Goal: Transaction & Acquisition: Purchase product/service

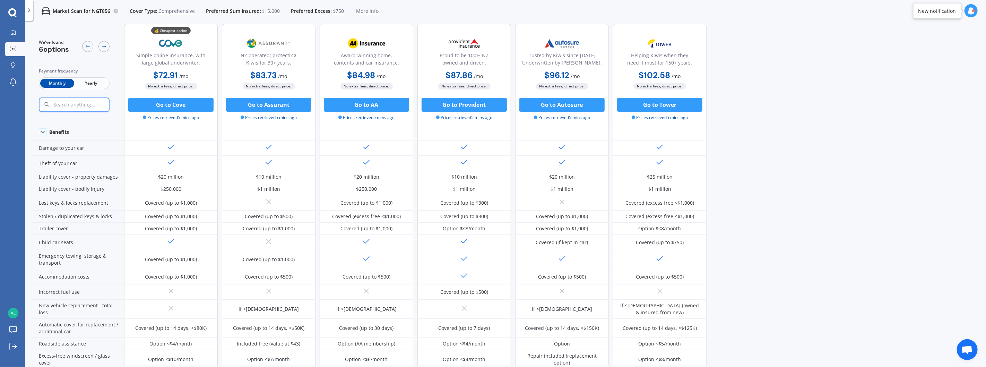
scroll to position [21, 0]
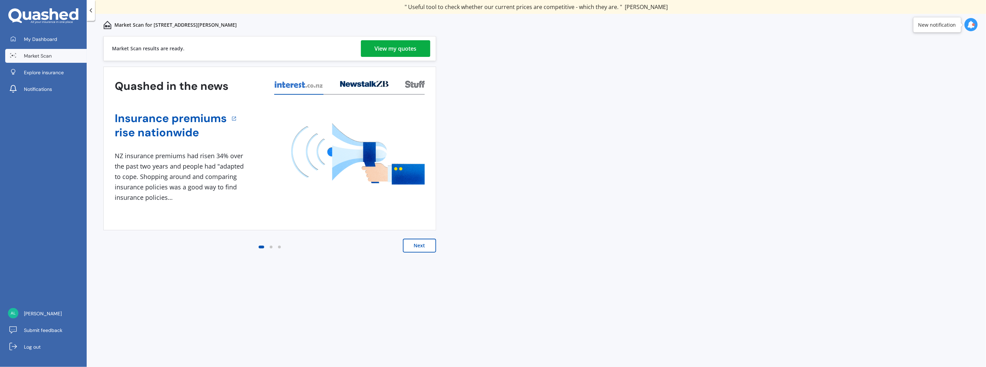
click at [407, 52] on div "View my quotes" at bounding box center [396, 48] width 42 height 17
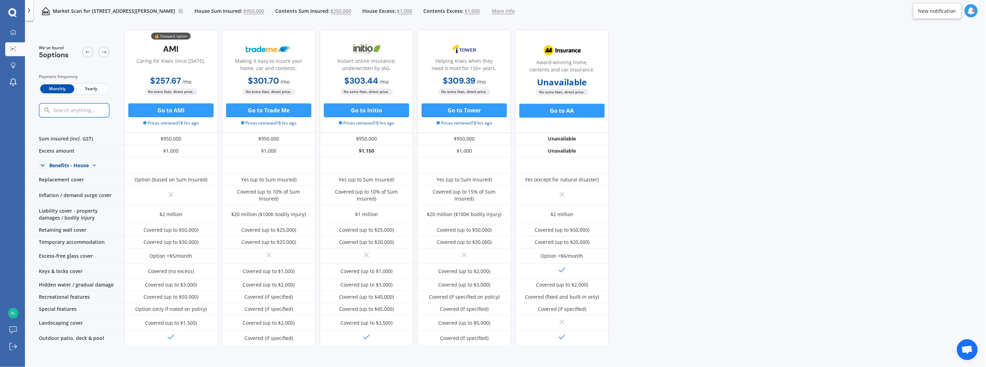
click at [334, 8] on span "$250,000" at bounding box center [341, 11] width 21 height 7
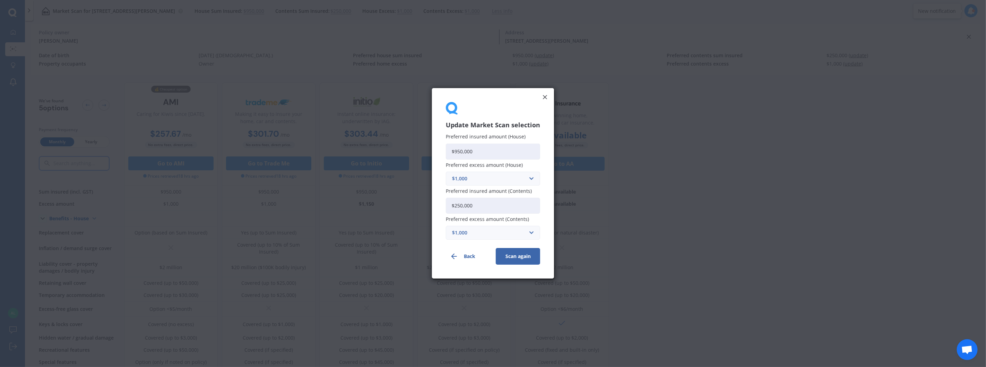
click at [512, 210] on input "$250,000" at bounding box center [493, 206] width 94 height 16
click at [457, 207] on input "$250,000" at bounding box center [493, 206] width 94 height 16
type input "$350,000"
click at [528, 262] on button "Scan again" at bounding box center [518, 256] width 44 height 17
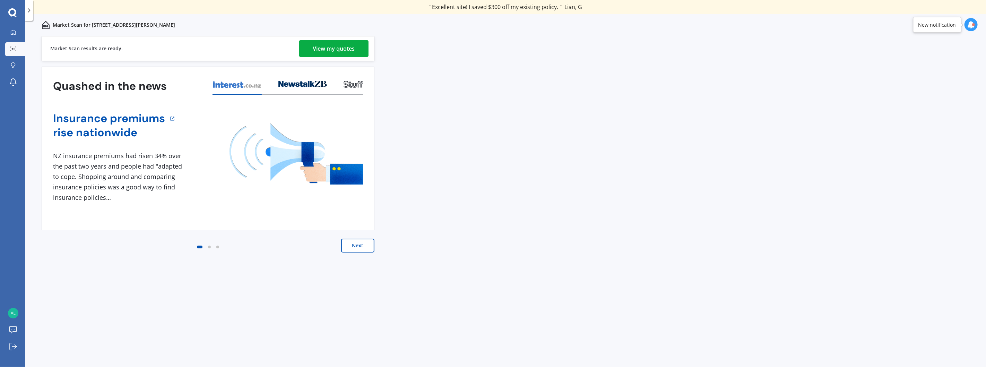
click at [341, 56] on div "View my quotes" at bounding box center [334, 48] width 42 height 17
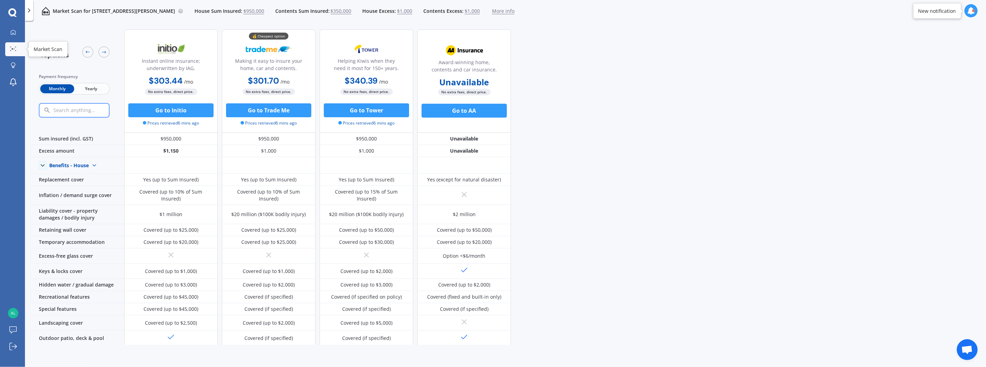
click at [10, 49] on icon at bounding box center [13, 48] width 6 height 5
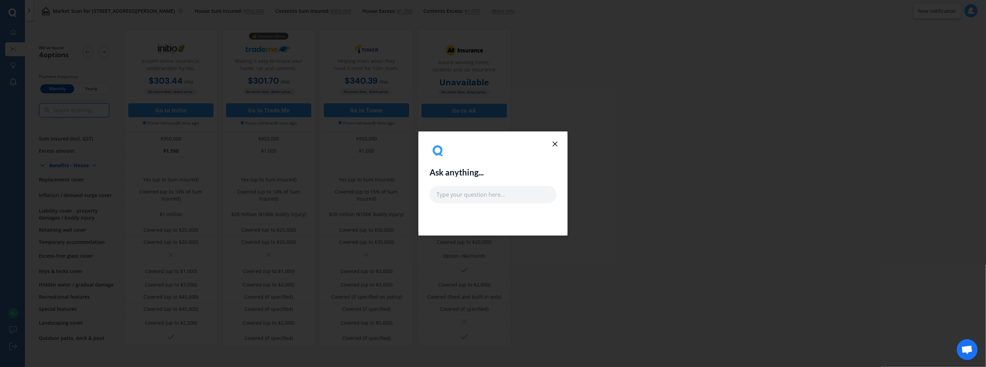
click at [554, 146] on icon at bounding box center [555, 144] width 8 height 8
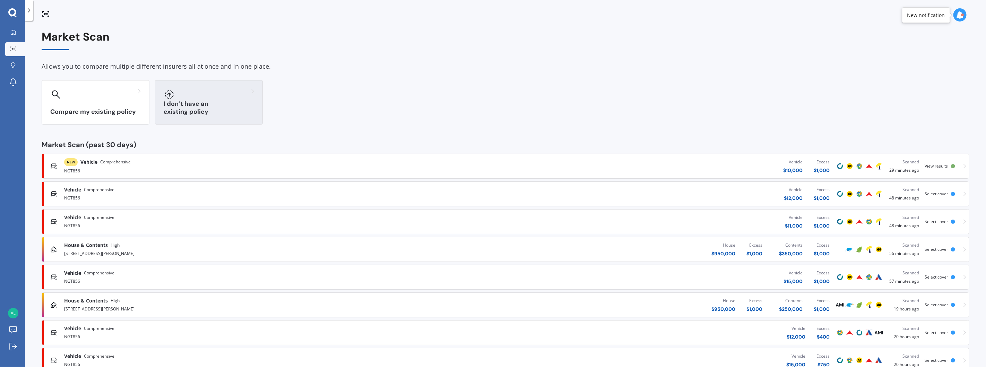
click at [199, 105] on div "I don’t have an existing policy" at bounding box center [209, 102] width 108 height 44
click at [952, 173] on div "NEW Vehicle Comprehensive NGT856 Vehicle $ 10,000 Excess $ 1,000 Scanned 29 min…" at bounding box center [505, 166] width 921 height 21
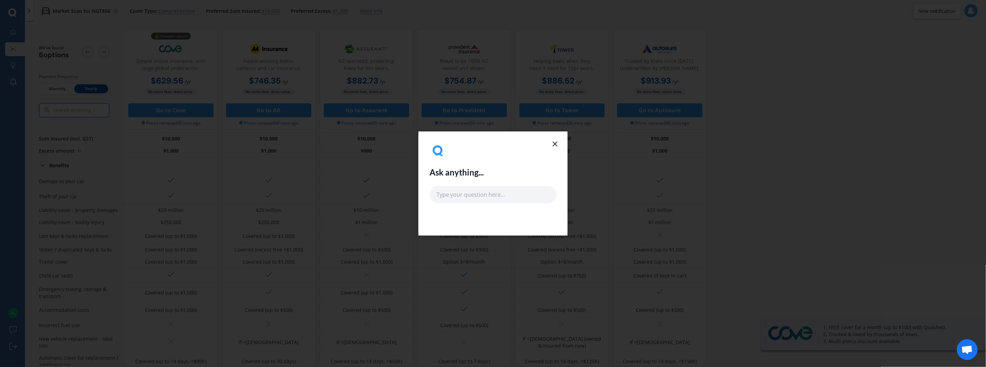
click at [557, 143] on icon at bounding box center [555, 144] width 8 height 8
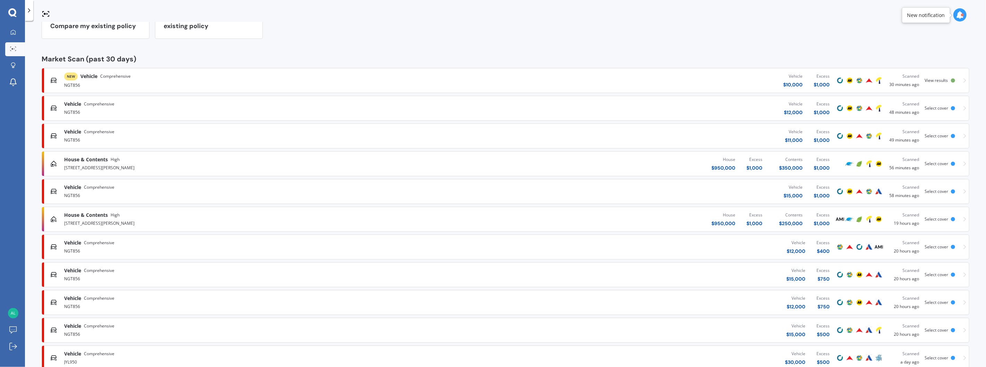
scroll to position [103, 0]
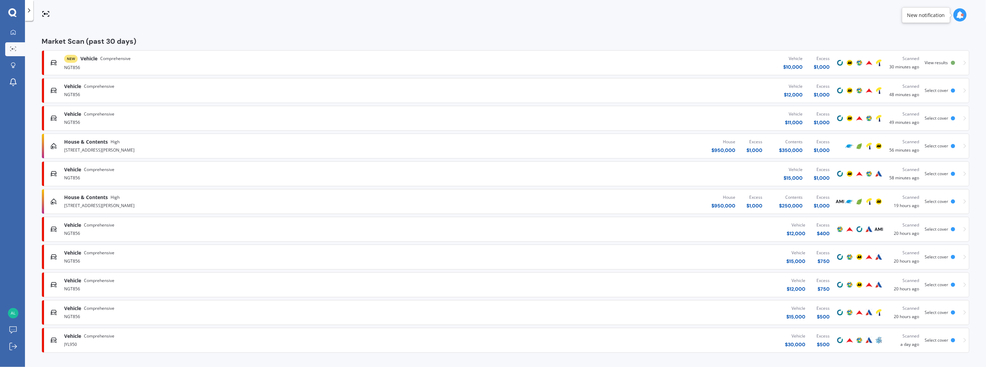
click at [955, 342] on div "Vehicle Comprehensive JYL950 Vehicle $ 30,000 Excess $ 500 Scanned a day ago Se…" at bounding box center [505, 340] width 921 height 21
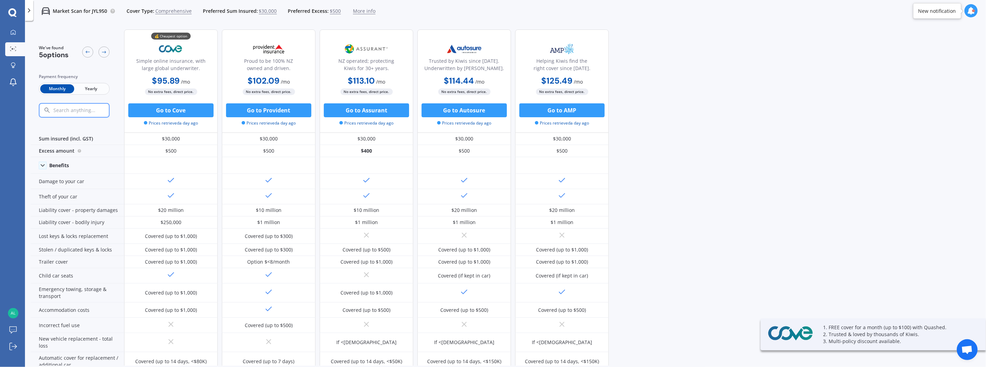
click at [332, 9] on span "$500" at bounding box center [335, 11] width 11 height 7
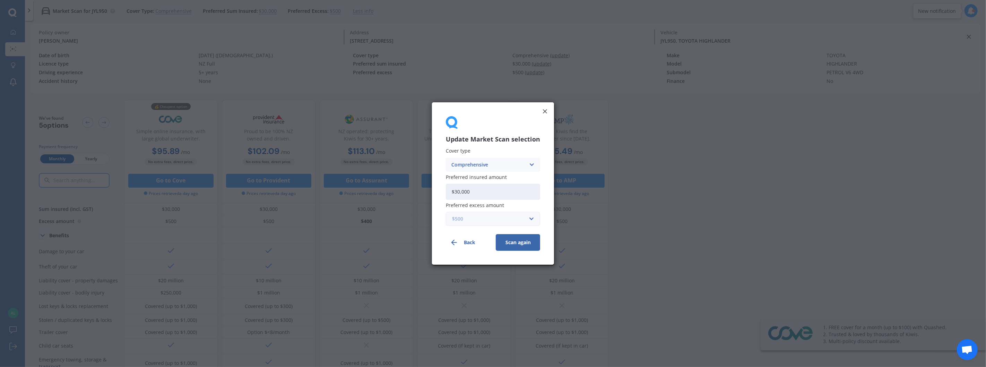
click at [531, 218] on input "text" at bounding box center [490, 218] width 88 height 13
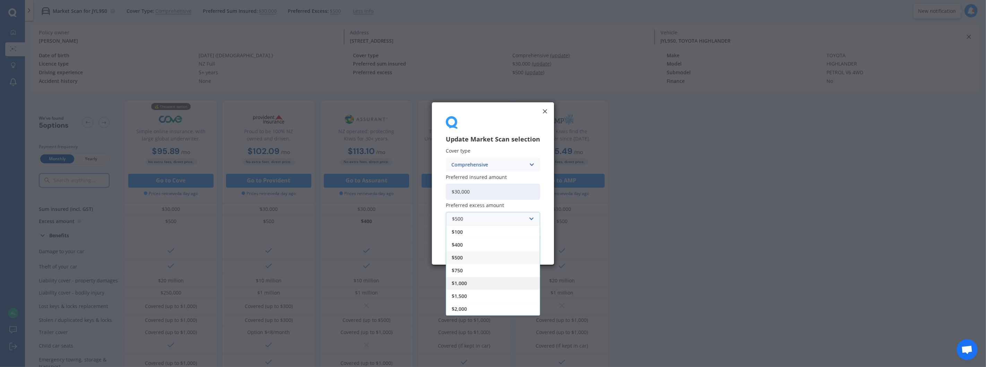
click at [496, 287] on div "$1,000" at bounding box center [493, 283] width 94 height 13
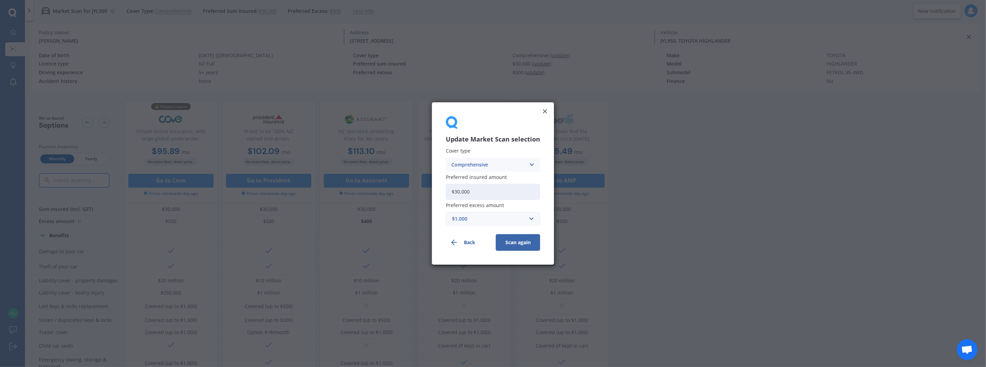
click at [515, 244] on button "Scan again" at bounding box center [518, 242] width 44 height 17
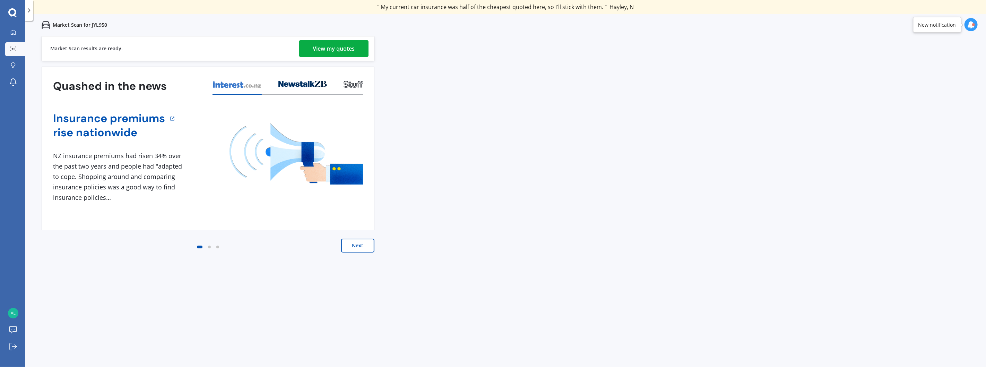
click at [313, 46] on div "View my quotes" at bounding box center [334, 48] width 42 height 17
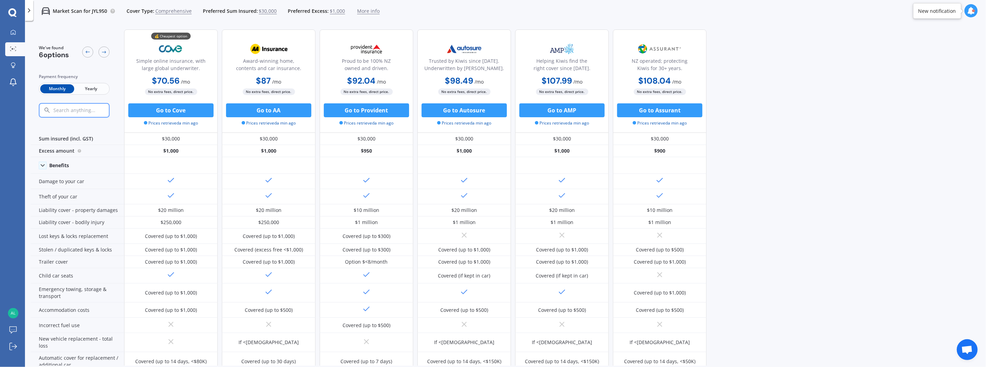
click at [92, 88] on span "Yearly" at bounding box center [91, 88] width 34 height 9
click at [58, 89] on span "Monthly" at bounding box center [57, 88] width 34 height 9
click at [7, 44] on link "Market Scan" at bounding box center [15, 49] width 20 height 14
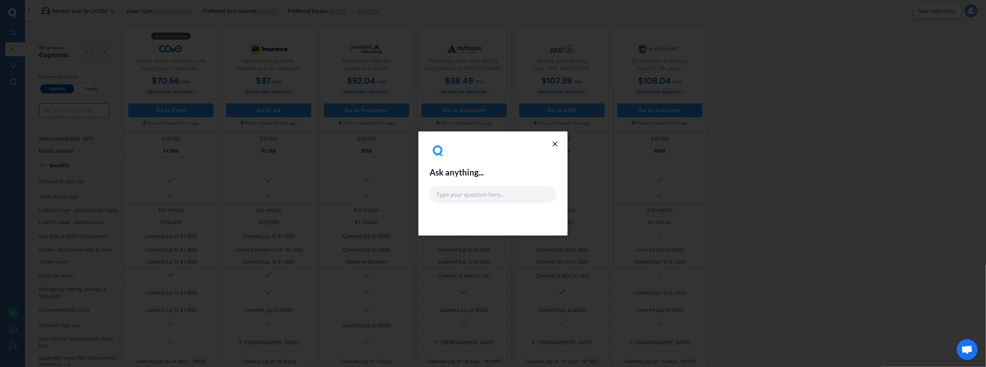
drag, startPoint x: 556, startPoint y: 143, endPoint x: 211, endPoint y: 4, distance: 371.9
click at [556, 142] on line at bounding box center [555, 144] width 4 height 4
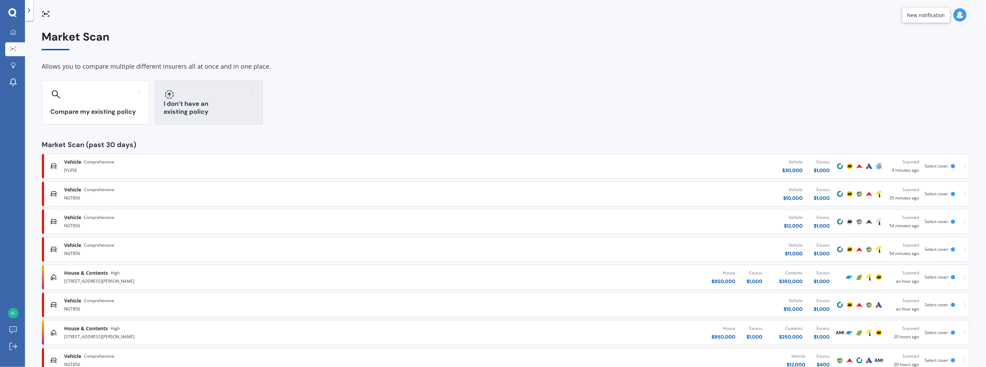
click at [199, 103] on div "I don’t have an existing policy" at bounding box center [209, 102] width 108 height 44
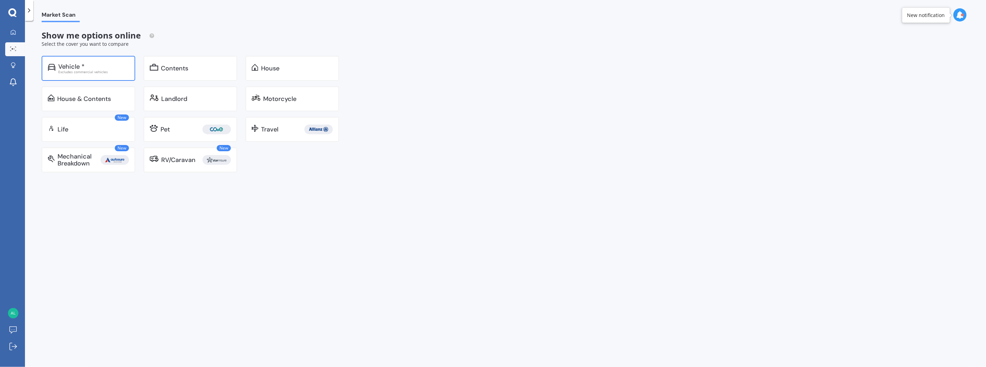
click at [93, 65] on div "Vehicle *" at bounding box center [93, 66] width 71 height 7
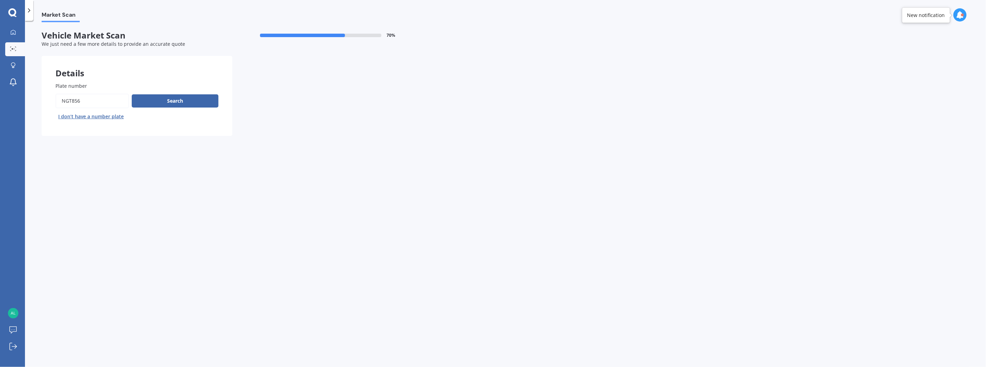
drag, startPoint x: 96, startPoint y: 100, endPoint x: 1, endPoint y: 87, distance: 96.5
click at [0, 85] on div "My Dashboard Market Scan Explore insurance Notifications Alesha Mciver Submit f…" at bounding box center [493, 183] width 986 height 367
paste input "JYL950"
type input "JYL950"
click at [196, 96] on button "Search" at bounding box center [175, 100] width 87 height 13
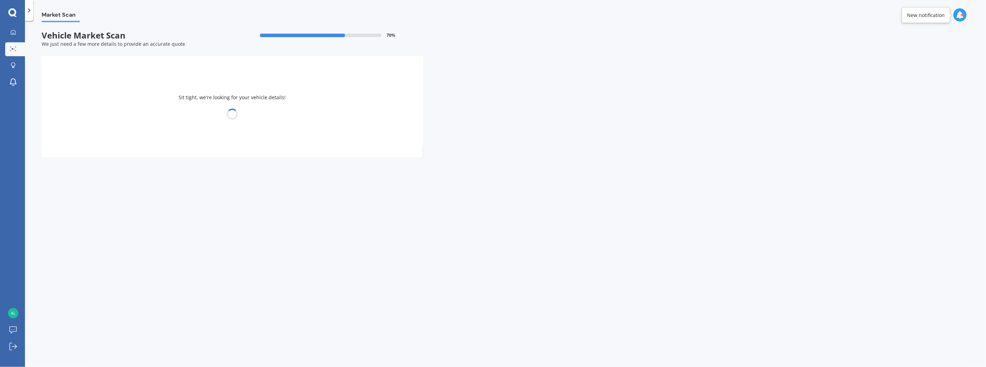
select select "TOYOTA"
select select "HIGHLANDER"
select select "27"
select select "05"
select select "1996"
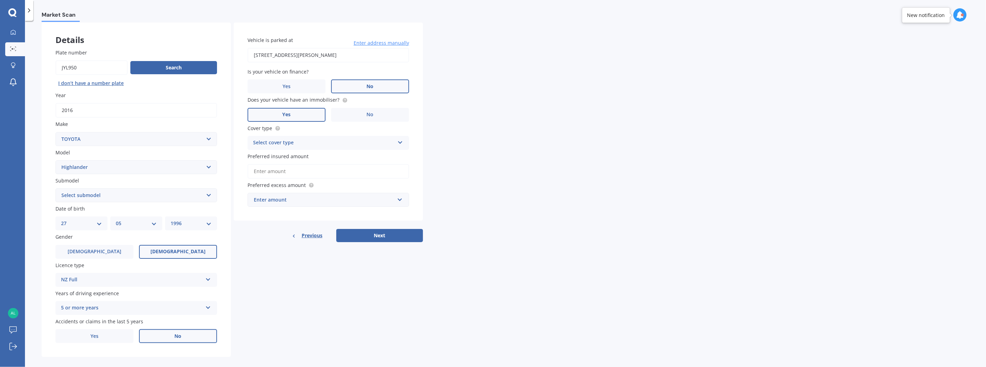
scroll to position [37, 0]
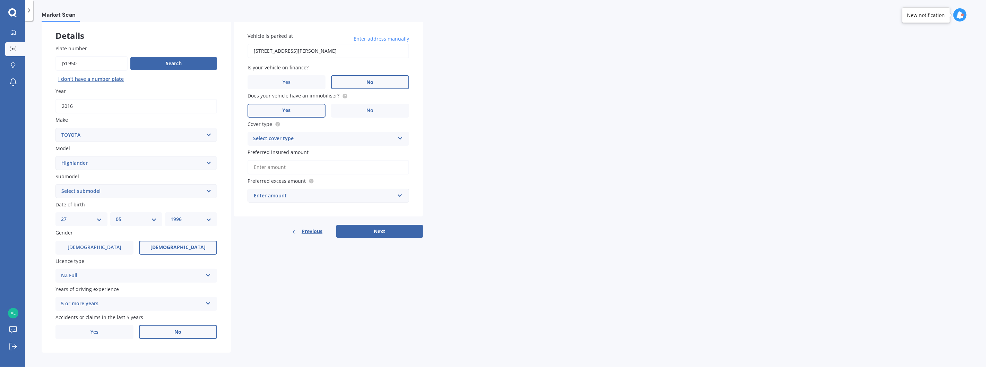
click at [110, 165] on select "Select model 4 Runner 86 Allex Allion Alphard Altezza Aqua Aristo Aurion Auris …" at bounding box center [136, 163] width 162 height 14
click at [0, 164] on div "My Dashboard Market Scan Explore insurance Notifications Alesha Mciver Submit f…" at bounding box center [12, 196] width 25 height 341
click at [101, 186] on select "Select submodel (All other) Hybrid Petrol V6 2WD Petrol V6 4WD" at bounding box center [136, 191] width 162 height 14
select select "PETROL V6 4WD"
click at [55, 184] on select "Select submodel (All other) Hybrid Petrol V6 2WD Petrol V6 4WD" at bounding box center [136, 191] width 162 height 14
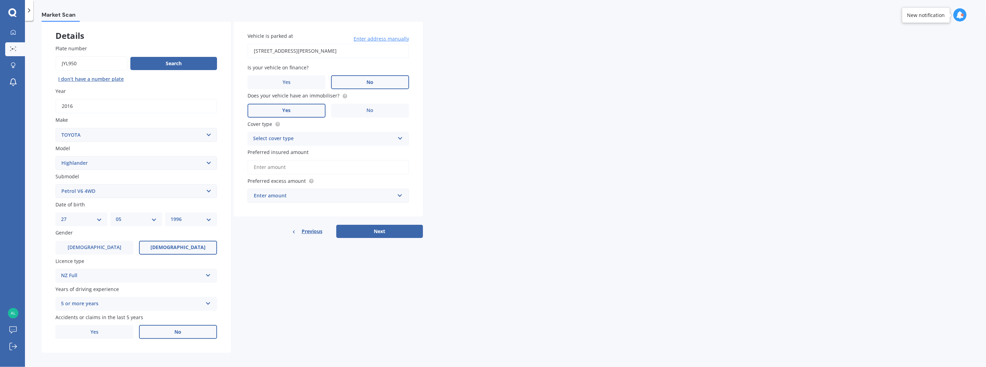
click at [131, 215] on select "MM 01 02 03 04 05 06 07 08 09 10 11 12" at bounding box center [136, 219] width 41 height 8
select select "01"
click at [116, 215] on select "MM 01 02 03 04 05 06 07 08 09 10 11 12" at bounding box center [136, 219] width 41 height 8
click at [195, 217] on select "YYYY 2025 2024 2023 2022 2021 2020 2019 2018 2017 2016 2015 2014 2013 2012 2011…" at bounding box center [191, 219] width 41 height 8
select select "1998"
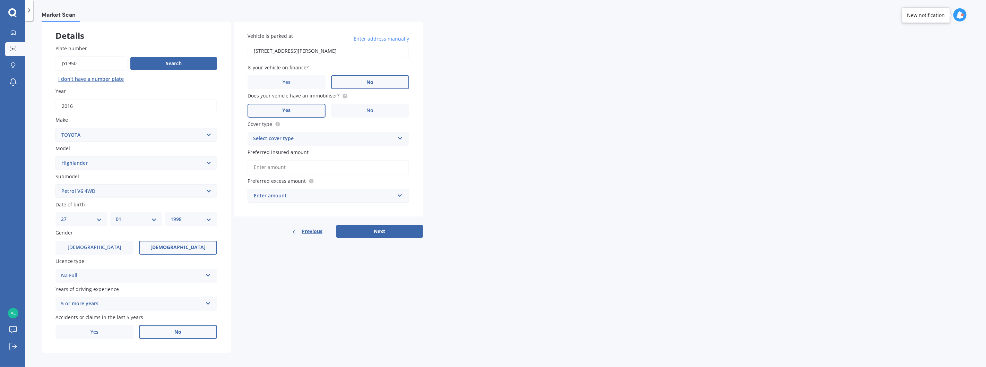
click at [171, 215] on select "YYYY 2025 2024 2023 2022 2021 2020 2019 2018 2017 2016 2015 2014 2013 2012 2011…" at bounding box center [191, 219] width 41 height 8
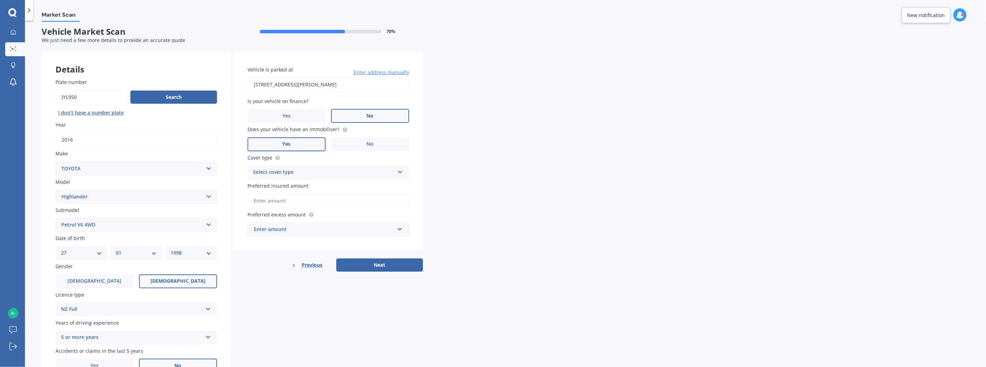
scroll to position [0, 0]
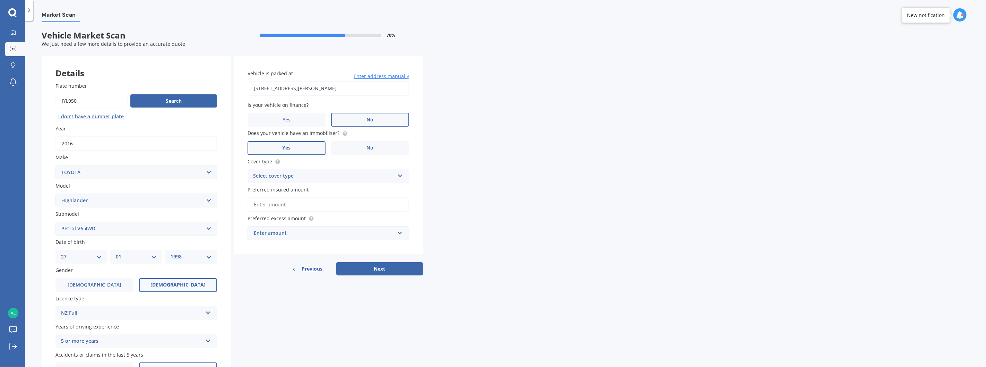
drag, startPoint x: 344, startPoint y: 84, endPoint x: 216, endPoint y: 76, distance: 127.8
click at [216, 76] on div "Details Plate number Search I don’t have a number plate Year 2016 Make Select m…" at bounding box center [232, 223] width 381 height 335
type input "[STREET_ADDRESS]"
click at [351, 173] on div "Select cover type" at bounding box center [323, 176] width 141 height 8
click at [279, 187] on span "Comprehensive" at bounding box center [271, 189] width 37 height 7
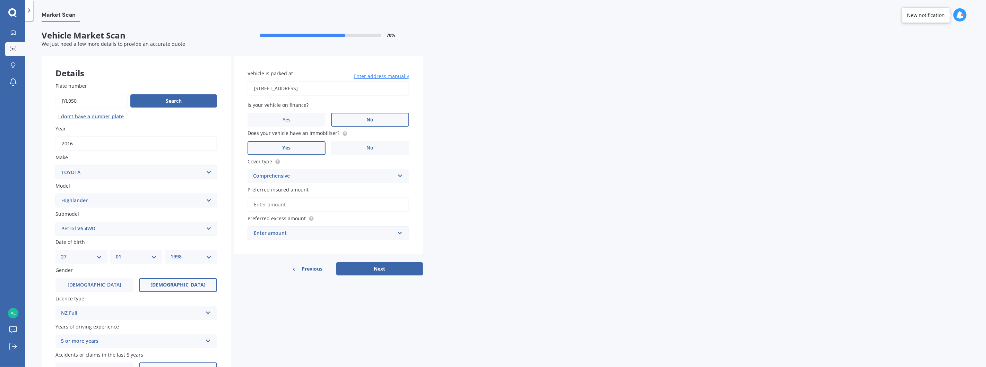
click at [297, 202] on input "Preferred insured amount" at bounding box center [329, 204] width 162 height 15
type input "$30,000"
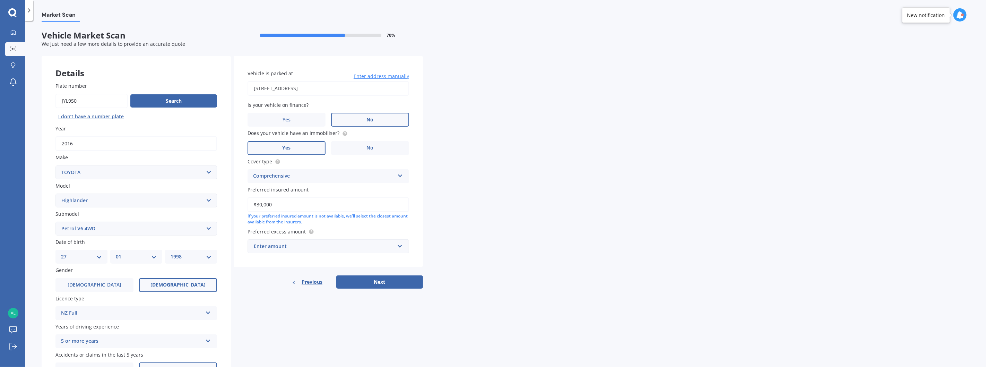
click at [321, 245] on div "Enter amount" at bounding box center [324, 246] width 141 height 8
click at [264, 309] on span "$1,000" at bounding box center [260, 310] width 15 height 7
click at [403, 282] on button "Next" at bounding box center [379, 281] width 87 height 13
select select "27"
select select "01"
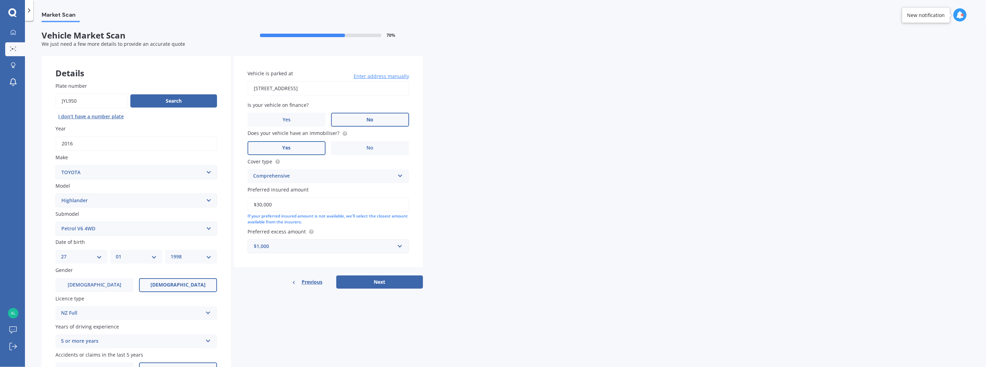
select select "1998"
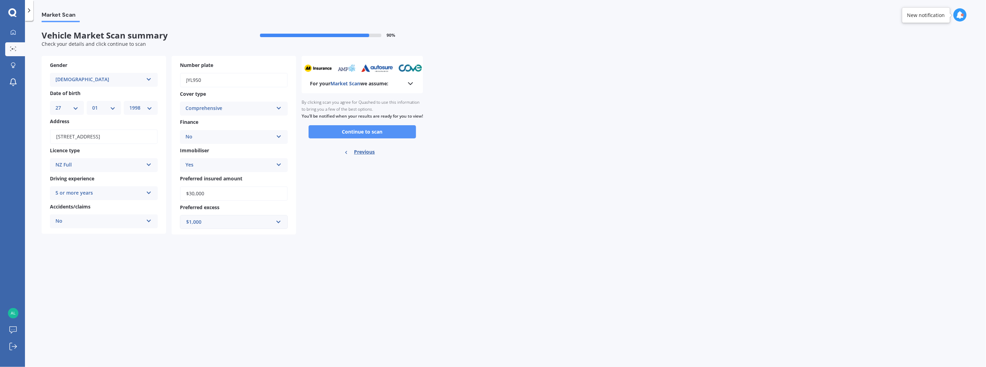
click at [354, 138] on button "Continue to scan" at bounding box center [362, 131] width 107 height 13
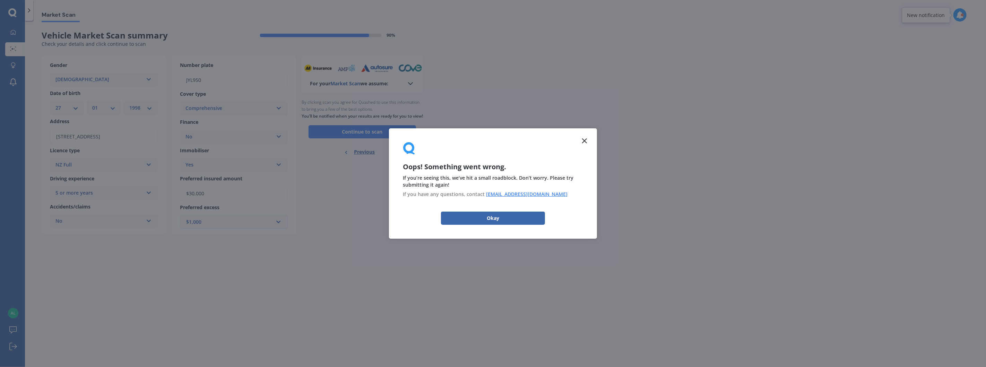
click at [583, 142] on line at bounding box center [584, 141] width 4 height 4
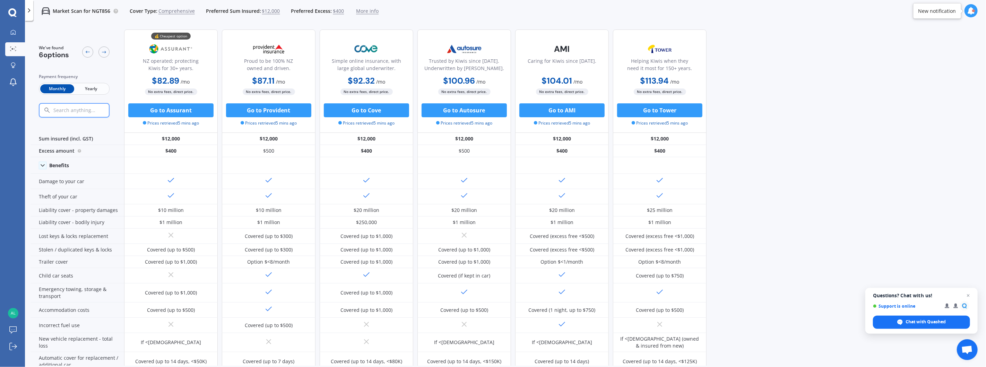
click at [339, 8] on span "$400" at bounding box center [338, 11] width 11 height 7
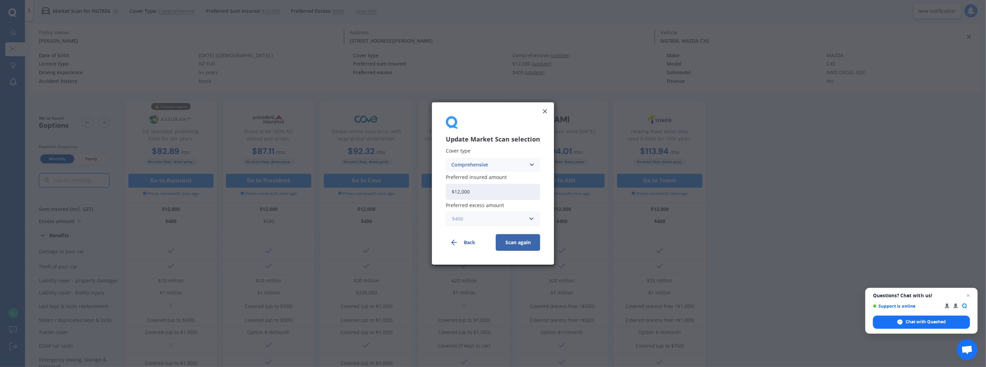
click at [533, 220] on input "text" at bounding box center [490, 218] width 88 height 13
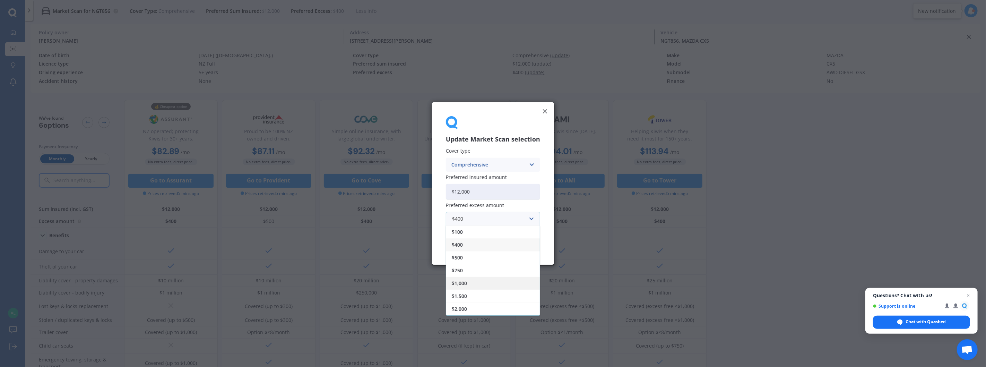
click at [487, 281] on div "$1,000" at bounding box center [493, 283] width 94 height 13
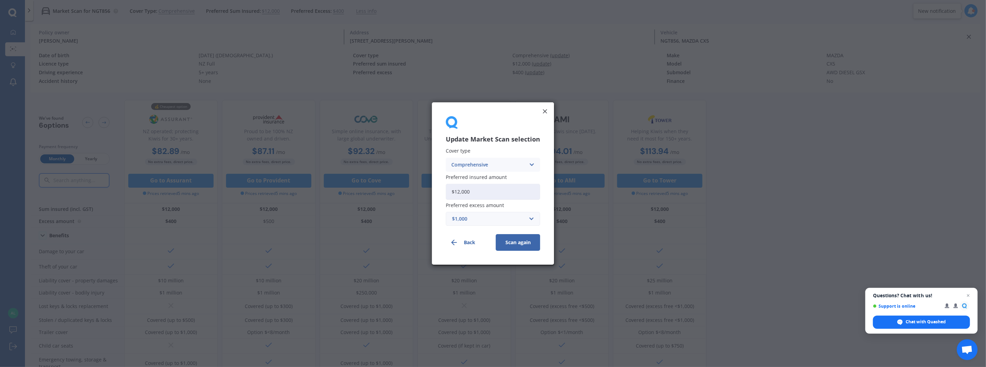
click at [517, 237] on button "Scan again" at bounding box center [518, 242] width 44 height 17
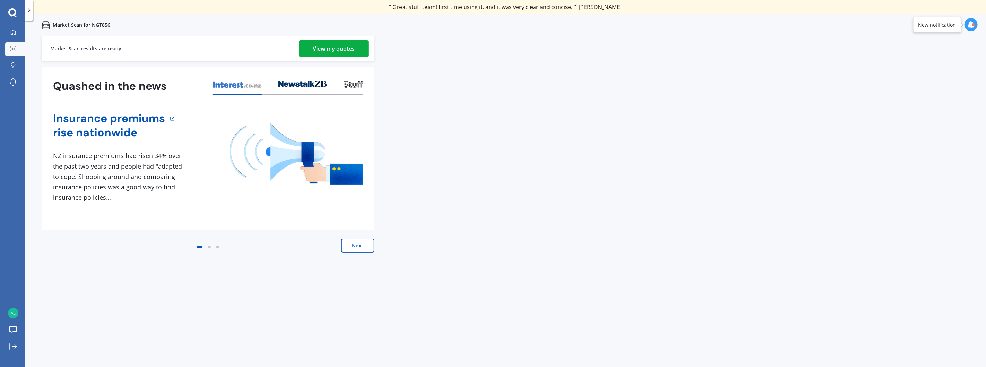
click at [328, 45] on div "View my quotes" at bounding box center [334, 48] width 42 height 17
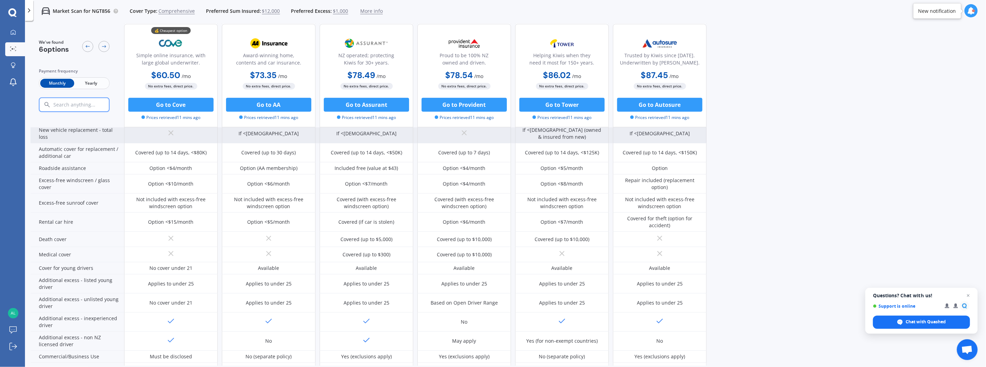
scroll to position [252, 0]
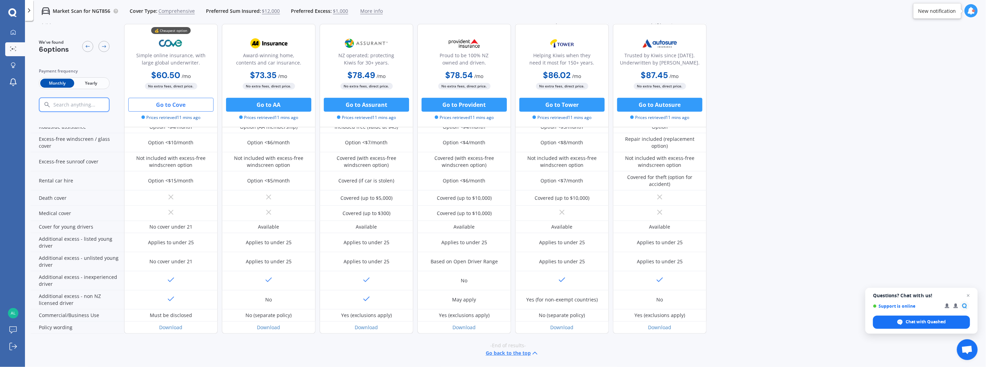
click at [153, 99] on button "Go to Cove" at bounding box center [170, 105] width 85 height 14
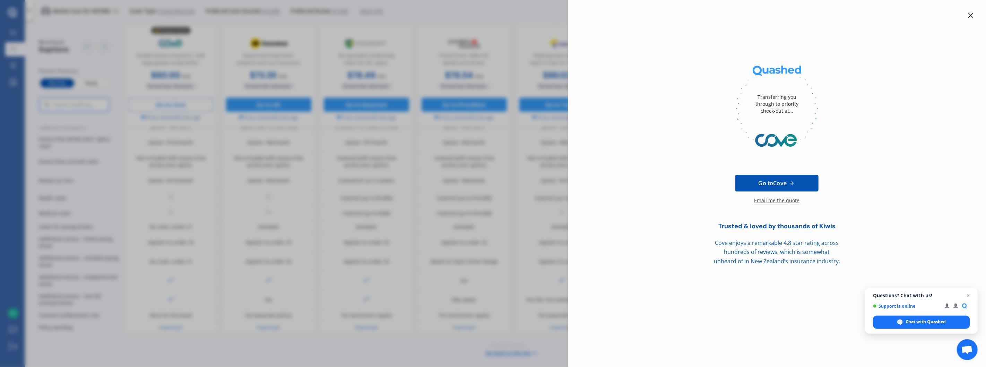
click at [452, 82] on div "Transferring you through to priority check-out at... Go to Cove Email me the qu…" at bounding box center [493, 183] width 986 height 367
click at [975, 15] on div "Transferring you through to priority check-out at... Go to Cove Email me the qu…" at bounding box center [777, 183] width 418 height 367
click at [969, 13] on icon at bounding box center [971, 15] width 6 height 6
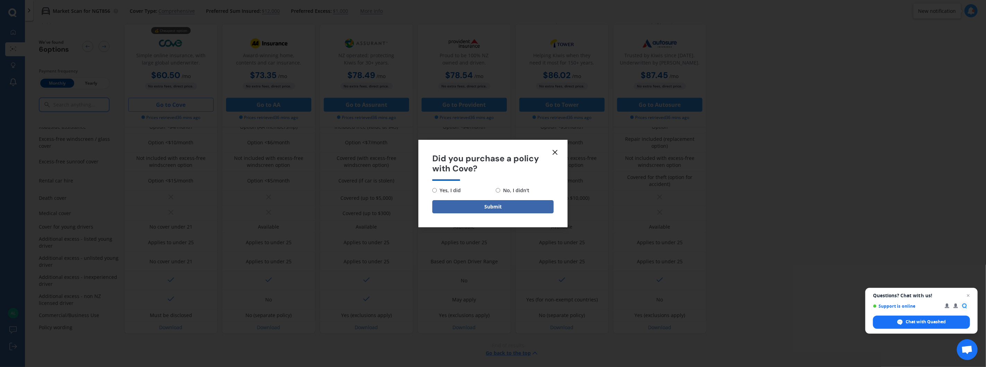
click at [435, 186] on label "Yes, I did" at bounding box center [461, 190] width 58 height 8
click at [435, 188] on input "Yes, I did" at bounding box center [434, 190] width 5 height 5
radio input "true"
click at [457, 206] on button "Submit" at bounding box center [492, 206] width 121 height 13
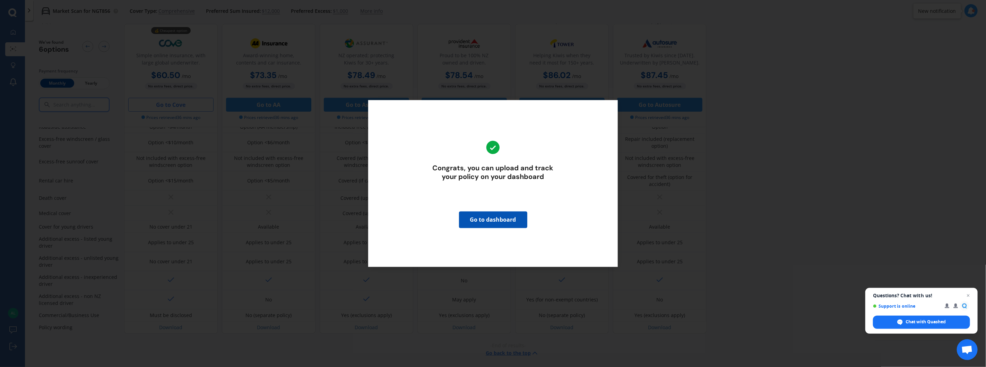
click at [574, 66] on div "Congrats, you can upload and track your policy on your dashboard Go to dashboard" at bounding box center [493, 183] width 986 height 367
click at [505, 29] on div "Congrats, you can upload and track your policy on your dashboard Go to dashboard" at bounding box center [493, 183] width 986 height 367
click at [507, 220] on link "Go to dashboard" at bounding box center [493, 219] width 68 height 17
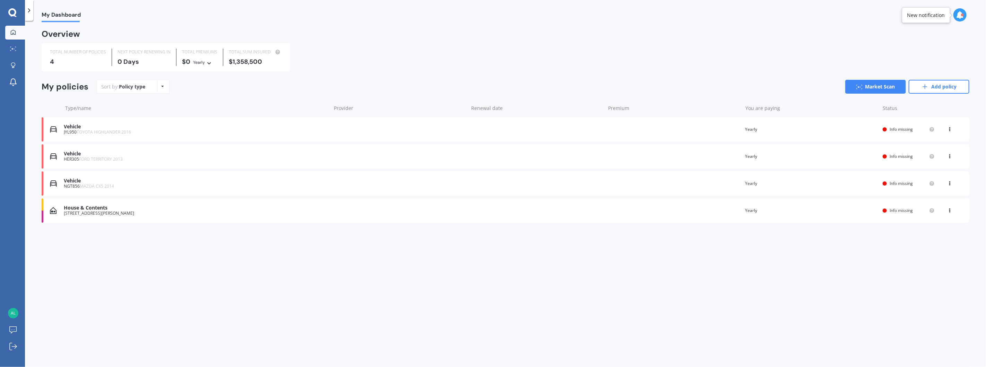
click at [952, 180] on icon at bounding box center [949, 182] width 5 height 4
click at [949, 195] on div "View policy" at bounding box center [934, 197] width 69 height 14
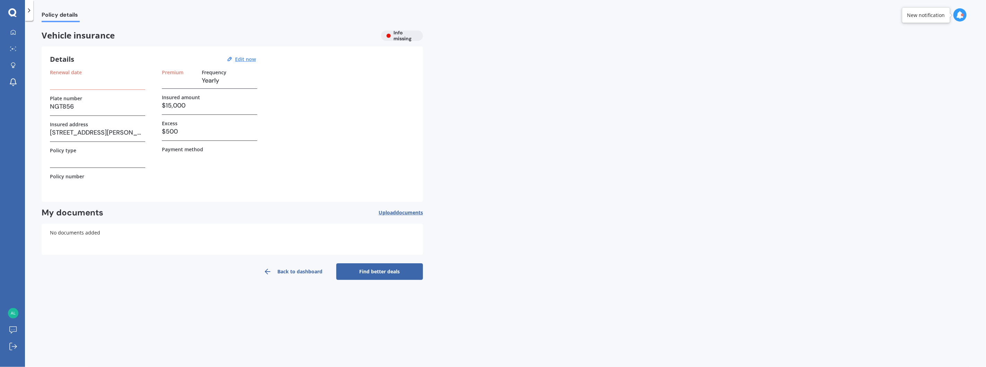
click at [98, 81] on h3 at bounding box center [97, 80] width 95 height 10
click at [64, 85] on h3 at bounding box center [97, 80] width 95 height 10
click at [69, 158] on h3 at bounding box center [97, 158] width 95 height 10
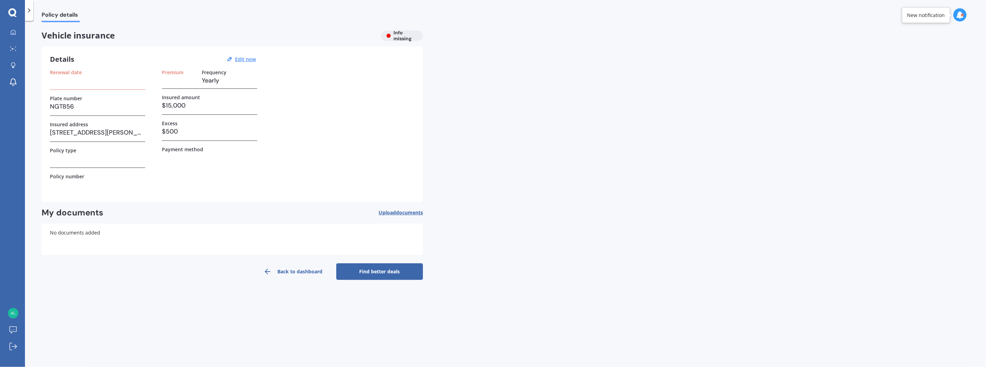
click at [300, 271] on link "Back to dashboard" at bounding box center [293, 271] width 87 height 17
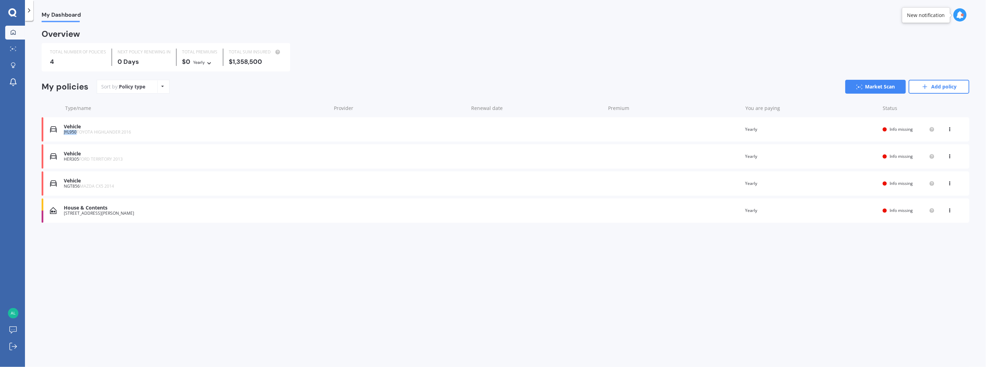
drag, startPoint x: 63, startPoint y: 133, endPoint x: 77, endPoint y: 136, distance: 13.7
click at [77, 136] on div "Vehicle JYL950 TOYOTA HIGHLANDER 2016 Renewal date Premium You are paying Yearl…" at bounding box center [506, 129] width 928 height 24
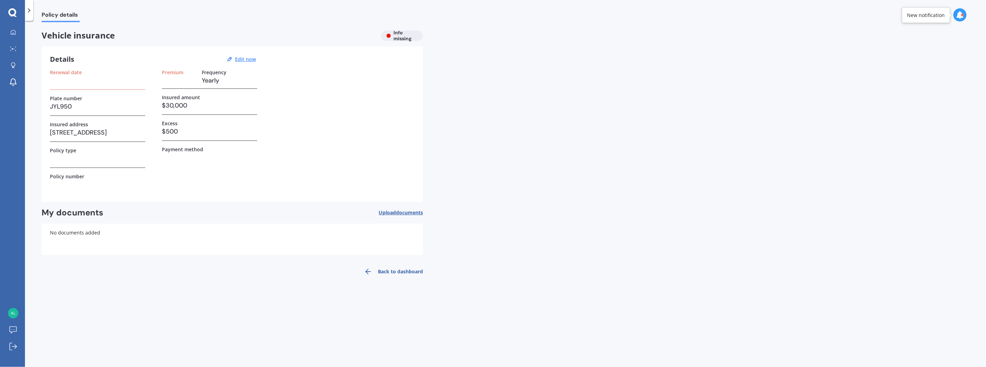
click at [417, 272] on link "Back to dashboard" at bounding box center [391, 271] width 63 height 17
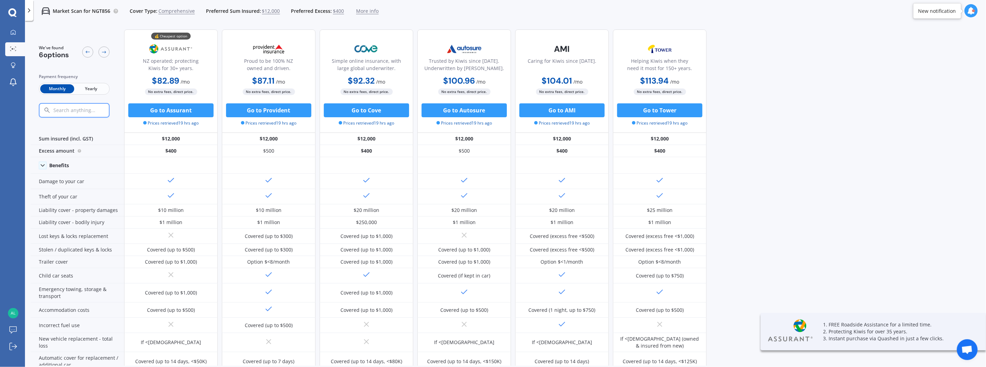
click at [367, 12] on span "More info" at bounding box center [367, 11] width 23 height 7
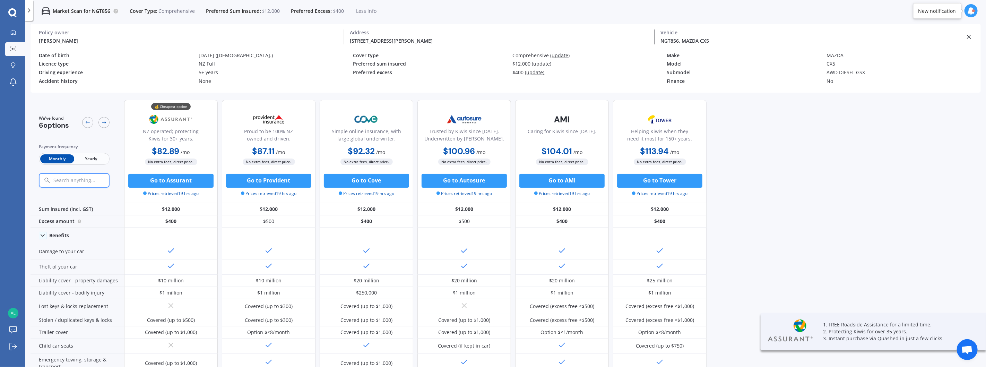
click at [269, 12] on span "$12,000" at bounding box center [271, 11] width 18 height 7
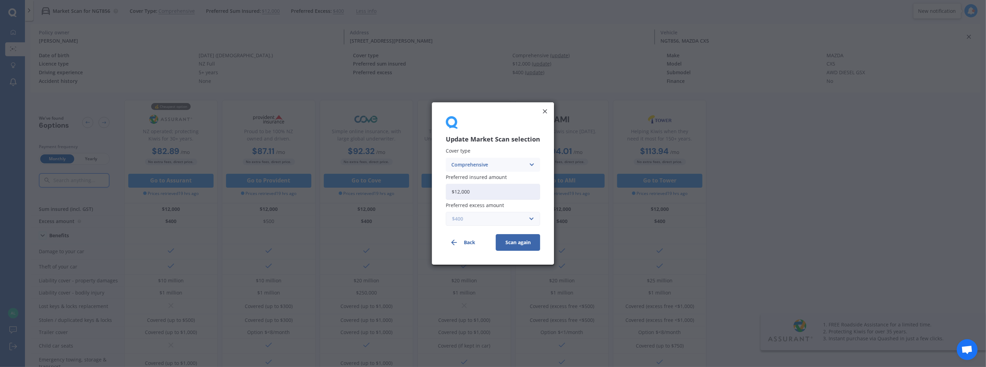
click at [526, 214] on input "text" at bounding box center [490, 218] width 88 height 13
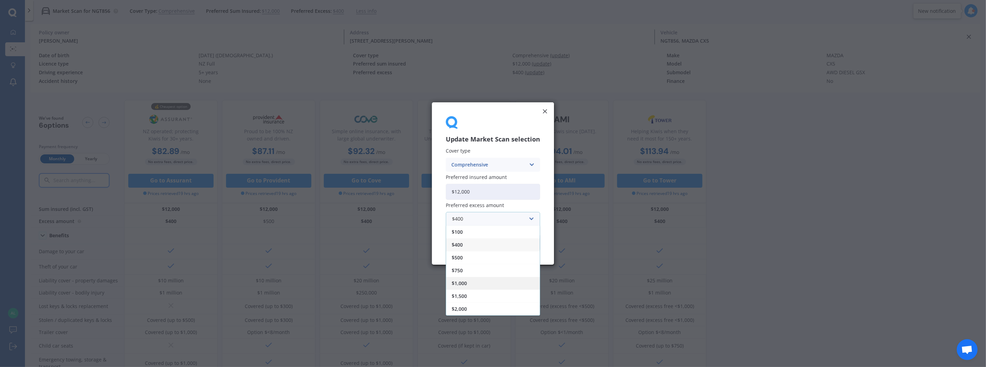
click at [505, 281] on div "$1,000" at bounding box center [493, 283] width 94 height 13
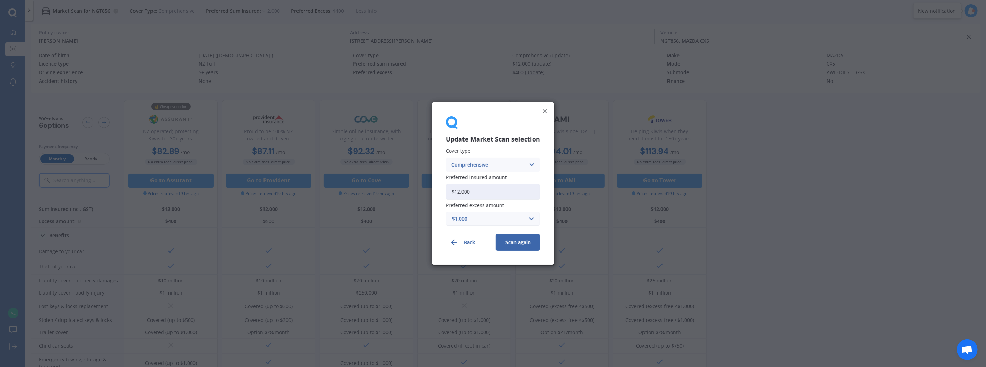
click at [459, 193] on input "$12,000" at bounding box center [493, 192] width 94 height 16
type input "$15,000"
click at [520, 239] on button "Scan again" at bounding box center [518, 242] width 44 height 17
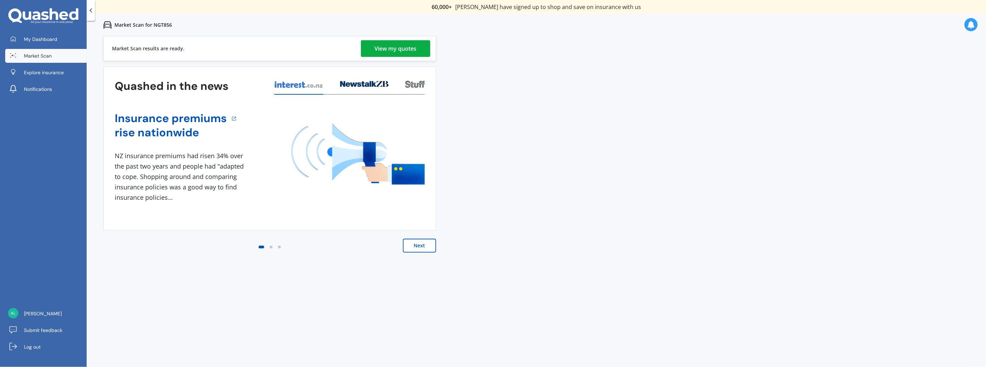
click at [401, 47] on div "View my quotes" at bounding box center [396, 48] width 42 height 17
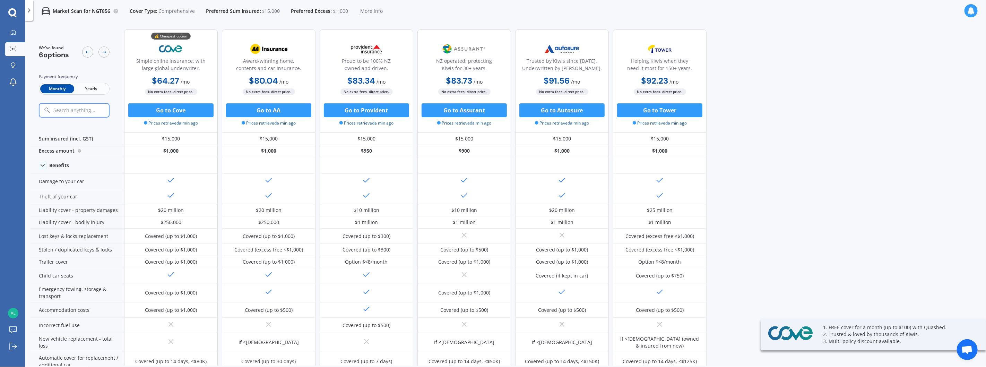
click at [273, 11] on span "$15,000" at bounding box center [271, 11] width 18 height 7
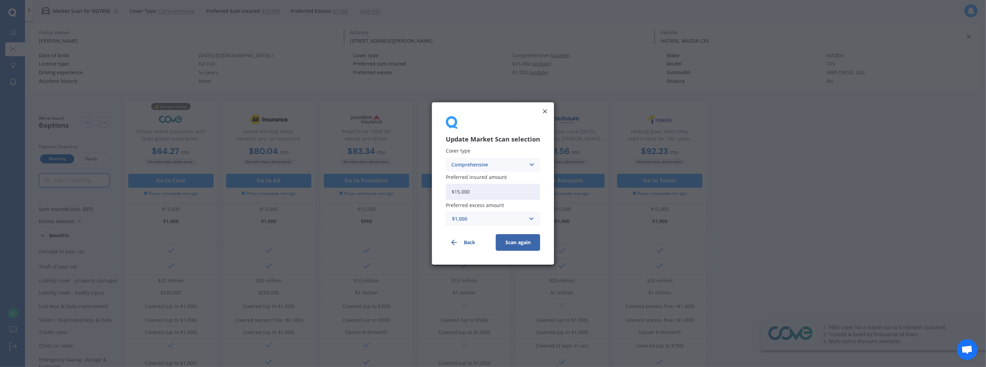
click at [458, 190] on input "$15,000" at bounding box center [493, 192] width 94 height 16
click at [458, 192] on input "$12,000" at bounding box center [493, 192] width 94 height 16
type input "$11,000"
click at [532, 216] on input "text" at bounding box center [490, 218] width 88 height 13
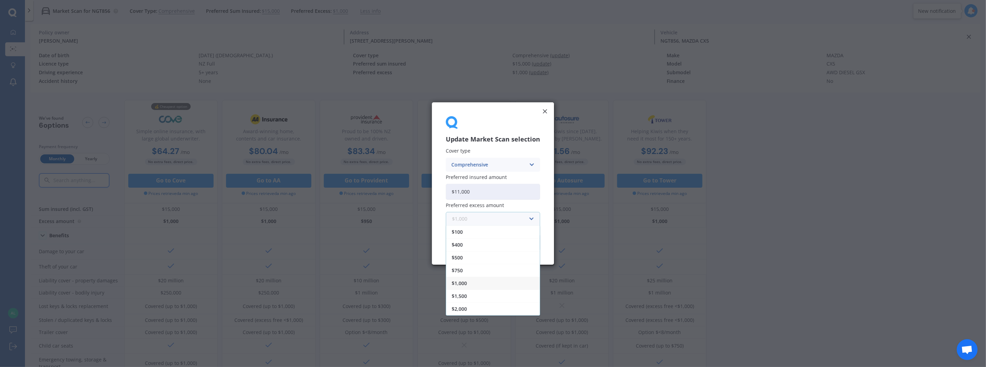
click at [532, 216] on input "text" at bounding box center [490, 218] width 88 height 13
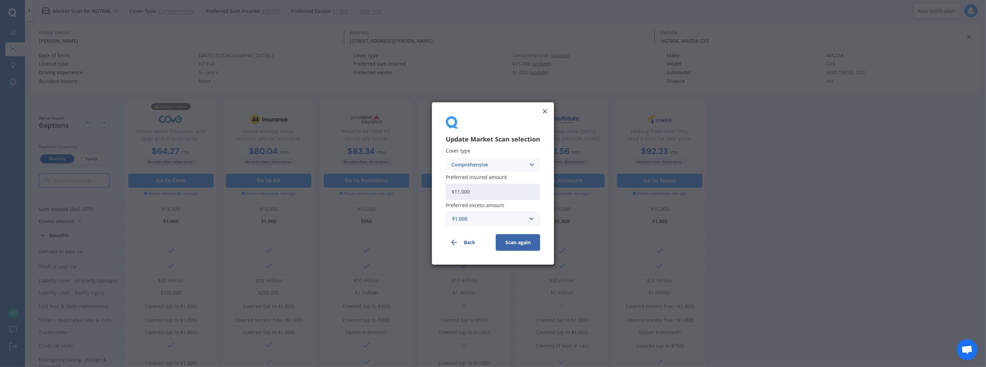
click at [541, 203] on div "Update Market Scan selection Cover type Comprehensive Comprehensive Third Party…" at bounding box center [493, 183] width 122 height 162
click at [528, 245] on button "Scan again" at bounding box center [518, 242] width 44 height 17
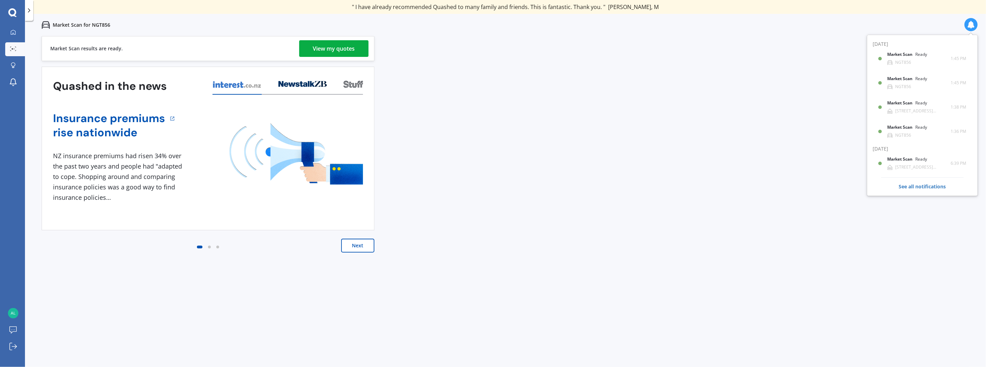
drag, startPoint x: 317, startPoint y: 46, endPoint x: 214, endPoint y: 5, distance: 111.2
click at [317, 46] on div "View my quotes" at bounding box center [334, 48] width 42 height 17
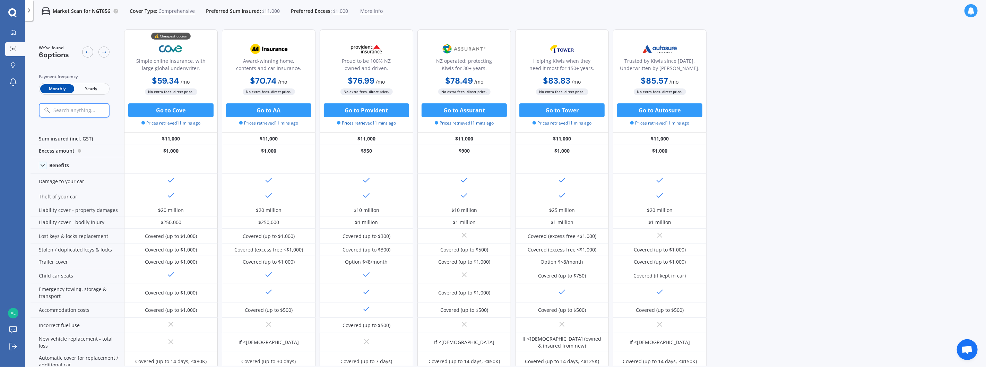
click at [264, 8] on span "$11,000" at bounding box center [271, 11] width 18 height 7
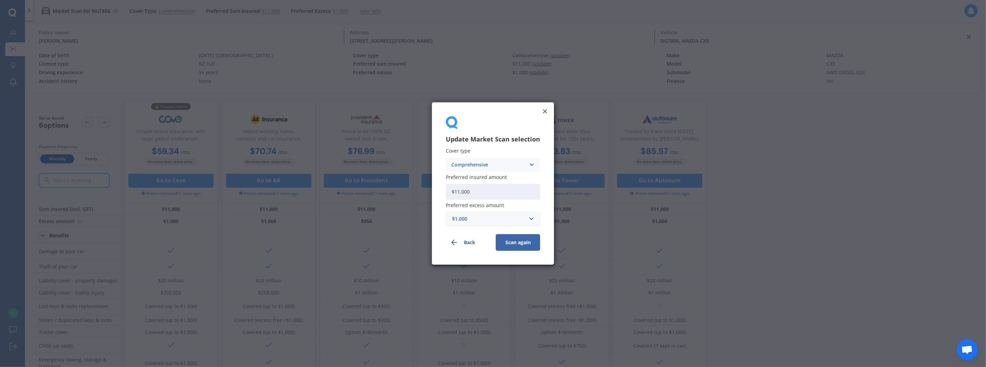
click at [468, 192] on input "$11,000" at bounding box center [493, 192] width 94 height 16
drag, startPoint x: 460, startPoint y: 193, endPoint x: 542, endPoint y: 196, distance: 82.6
click at [460, 194] on input "$11,000" at bounding box center [493, 192] width 94 height 16
type input "$10,000"
click at [532, 246] on button "Scan again" at bounding box center [518, 242] width 44 height 17
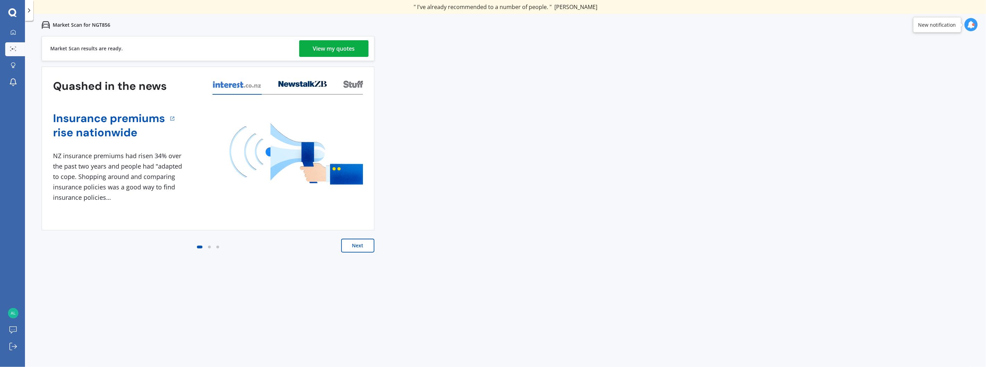
click at [320, 54] on div "View my quotes" at bounding box center [334, 48] width 42 height 17
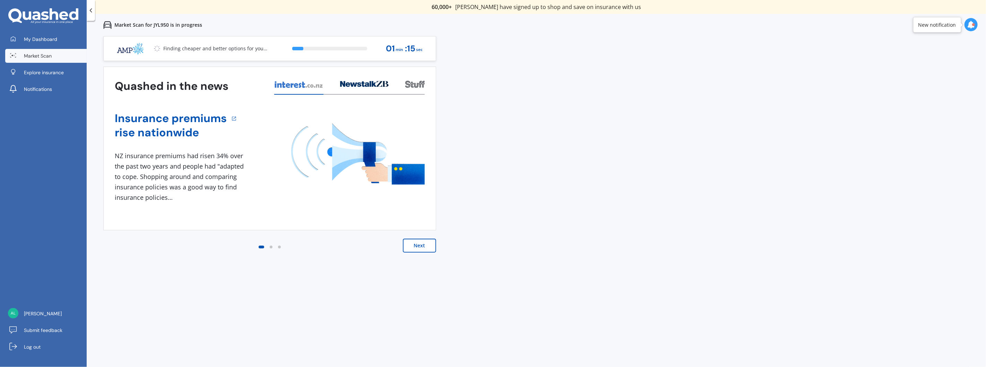
click at [33, 56] on span "Market Scan" at bounding box center [38, 55] width 28 height 7
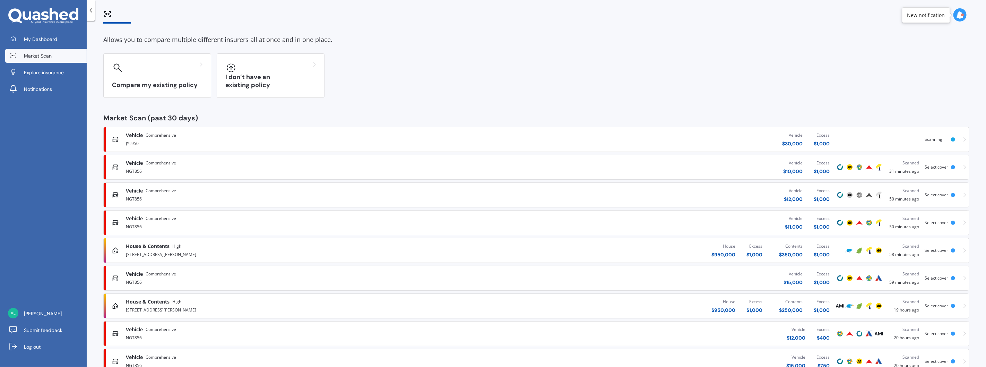
scroll to position [131, 0]
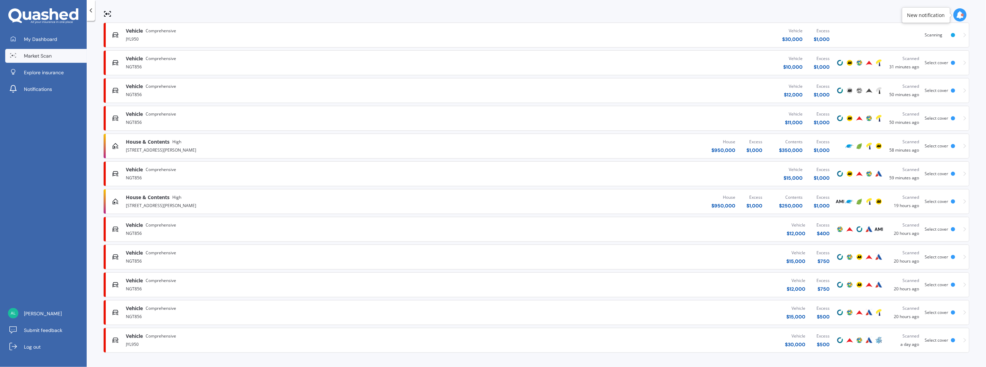
click at [953, 343] on div "Vehicle Comprehensive JYL950 Vehicle $ 30,000 Excess $ 500 Scanned a day ago Se…" at bounding box center [536, 340] width 860 height 21
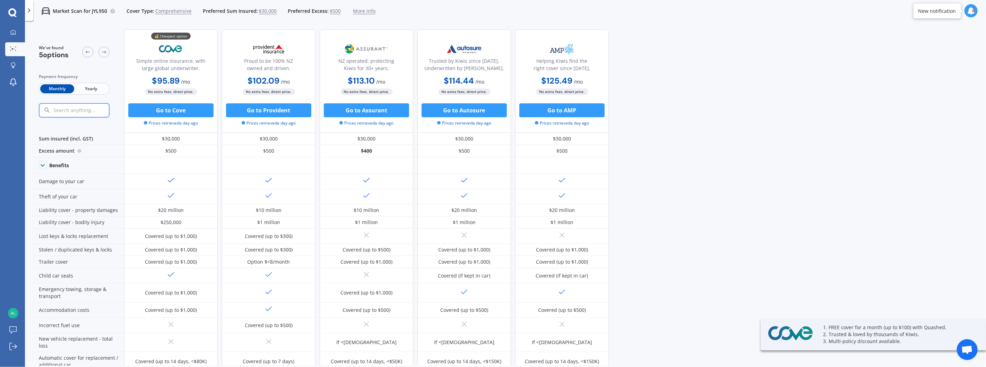
click at [259, 13] on span "$30,000" at bounding box center [268, 11] width 18 height 7
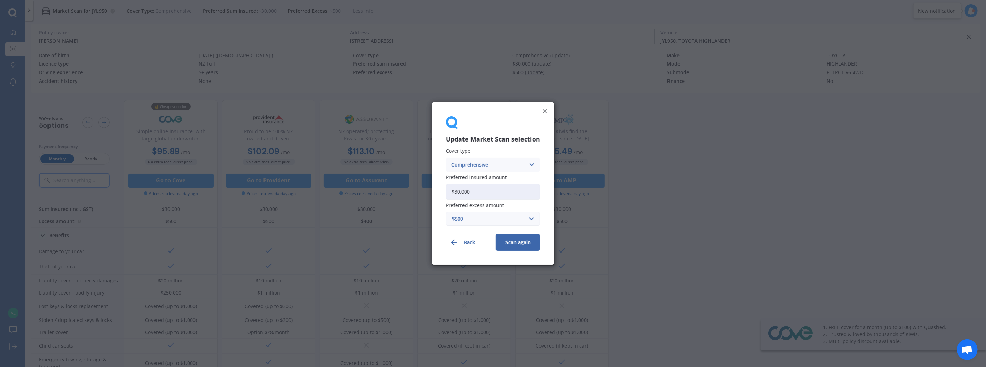
click at [521, 194] on input "$30,000" at bounding box center [493, 192] width 94 height 16
drag, startPoint x: 513, startPoint y: 192, endPoint x: 347, endPoint y: 192, distance: 166.4
click at [347, 192] on div "Update Market Scan selection Cover type Comprehensive Comprehensive Third Party…" at bounding box center [493, 183] width 986 height 367
type input "$25,000"
click at [529, 217] on input "text" at bounding box center [490, 218] width 88 height 13
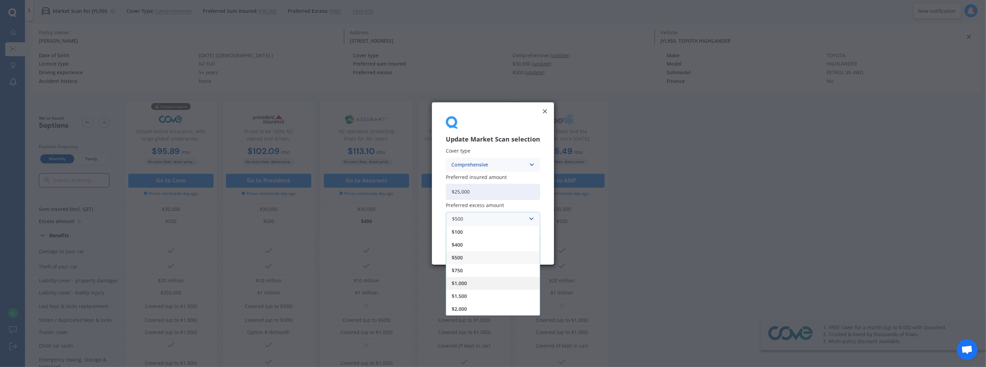
click at [505, 287] on div "$1,000" at bounding box center [493, 283] width 94 height 13
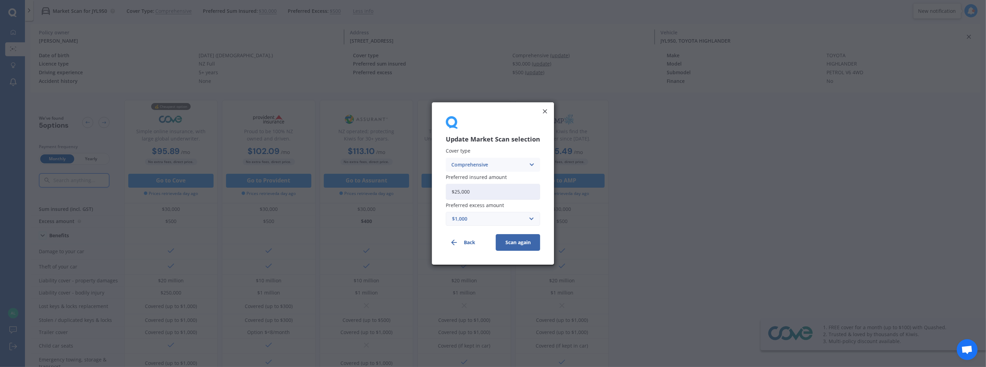
click at [525, 244] on button "Scan again" at bounding box center [518, 242] width 44 height 17
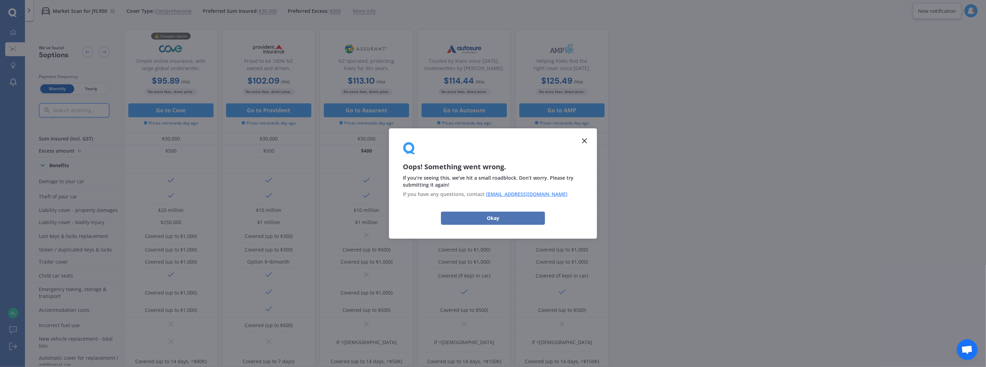
click at [495, 218] on button "Okay" at bounding box center [493, 217] width 104 height 13
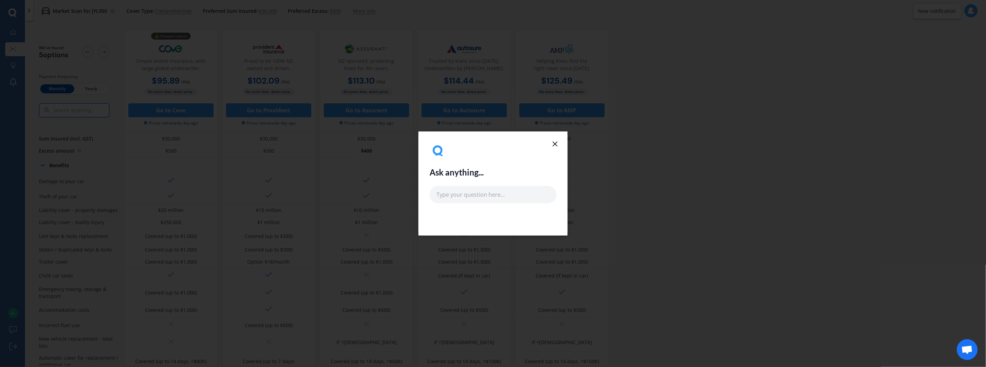
click at [555, 144] on line at bounding box center [555, 144] width 4 height 4
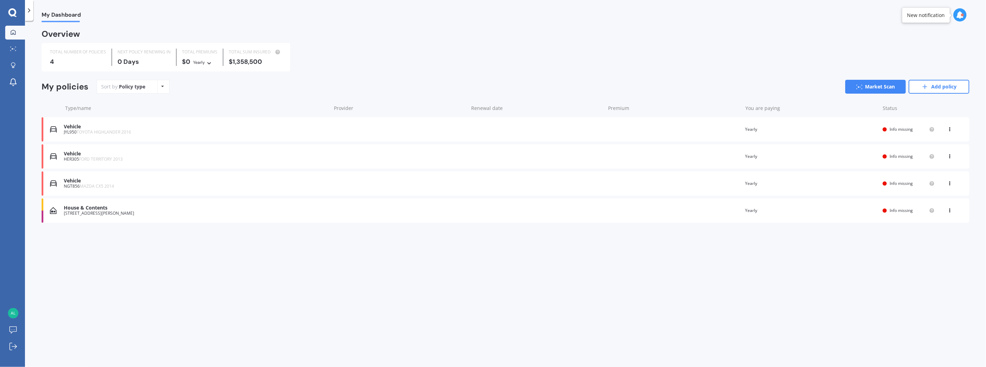
click at [12, 10] on icon at bounding box center [12, 12] width 8 height 9
click at [14, 33] on icon at bounding box center [13, 32] width 6 height 6
click at [6, 50] on link "Market Scan" at bounding box center [15, 49] width 20 height 14
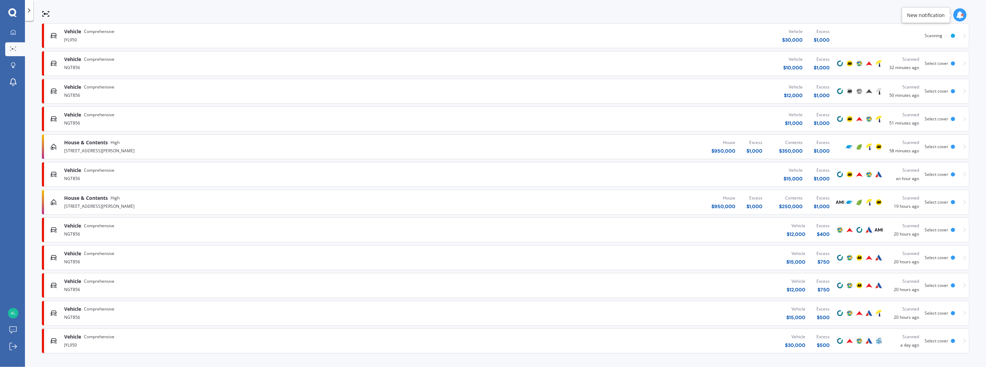
scroll to position [131, 0]
click at [754, 336] on div "Vehicle $ 30,000 Excess $ 500" at bounding box center [639, 340] width 392 height 21
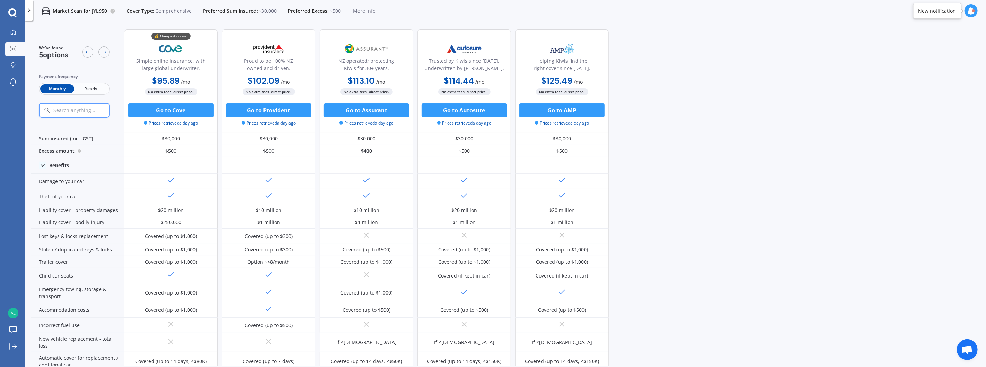
click at [268, 8] on span "$30,000" at bounding box center [268, 11] width 18 height 7
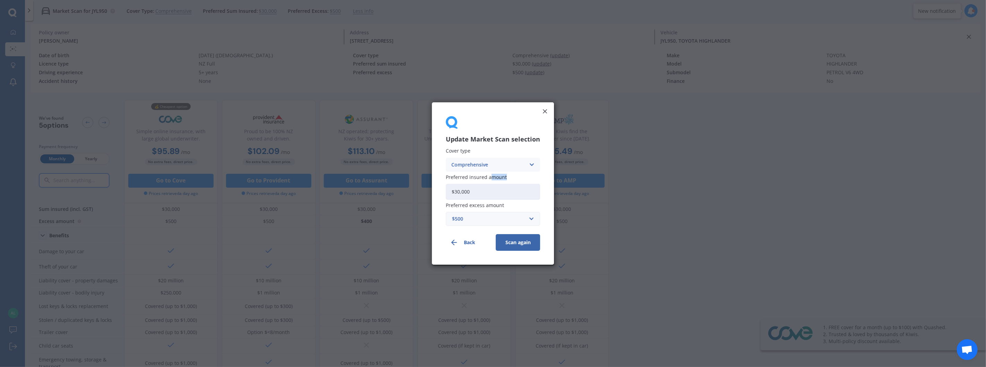
drag, startPoint x: 490, startPoint y: 177, endPoint x: 458, endPoint y: 182, distance: 32.3
click at [458, 182] on div "Preferred insured amount $30,000" at bounding box center [493, 186] width 94 height 25
drag, startPoint x: 468, startPoint y: 191, endPoint x: 394, endPoint y: 186, distance: 74.0
click at [394, 186] on div "Update Market Scan selection Cover type Comprehensive Comprehensive Third Party…" at bounding box center [493, 183] width 986 height 367
type input "$25,000"
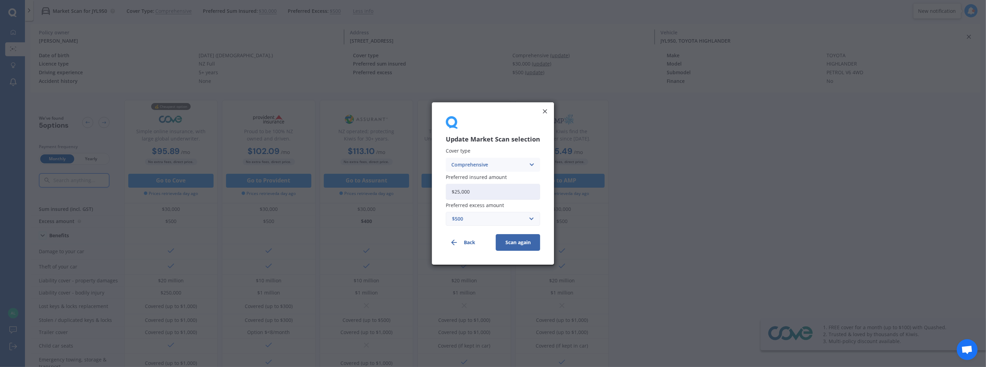
drag, startPoint x: 515, startPoint y: 221, endPoint x: 519, endPoint y: 219, distance: 4.0
click at [516, 220] on div "$500" at bounding box center [488, 219] width 73 height 8
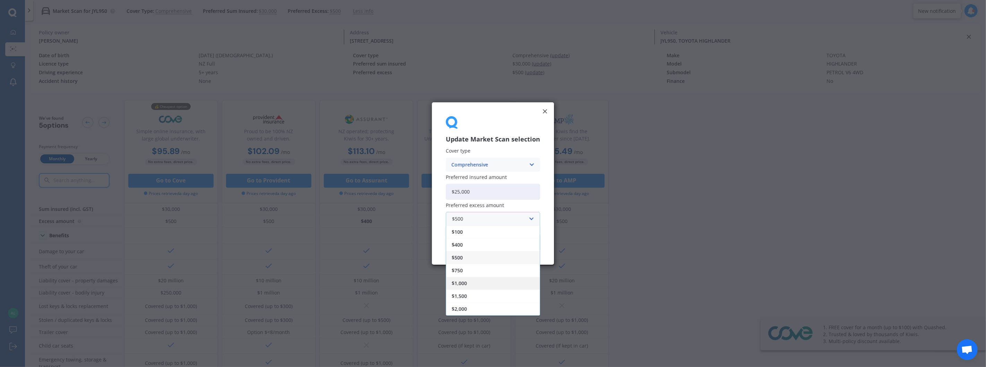
click at [470, 278] on div "$1,000" at bounding box center [493, 283] width 94 height 13
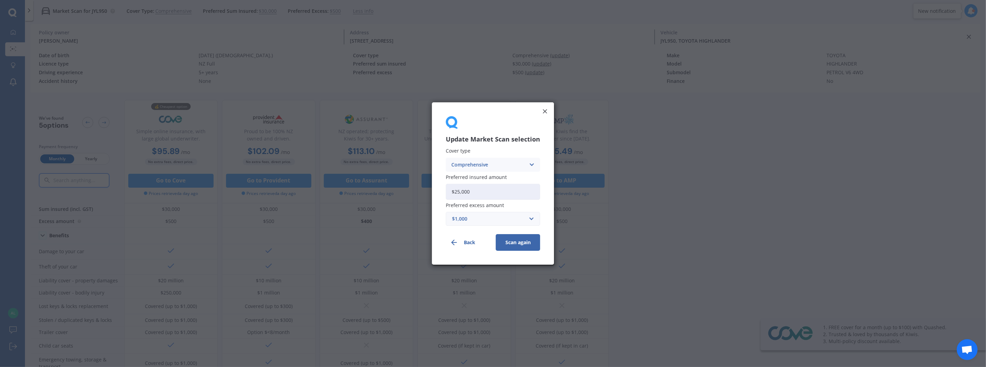
click at [529, 241] on button "Scan again" at bounding box center [518, 242] width 44 height 17
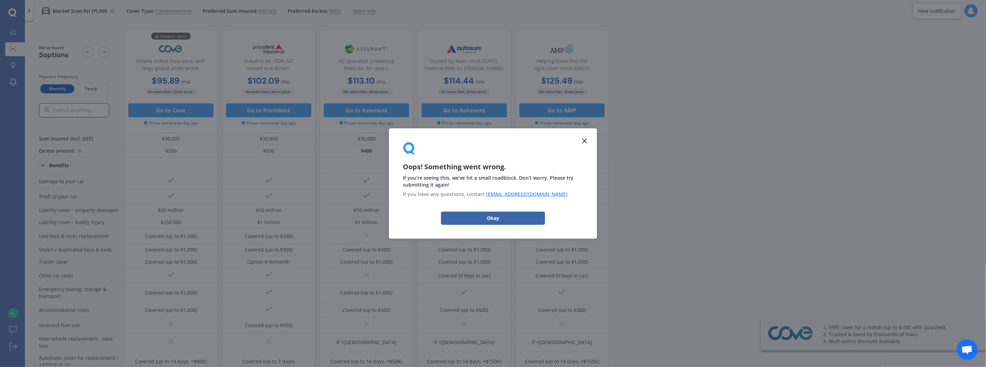
click at [585, 136] on div "Oops! Something went wrong. If you’re seeing this, we’ve hit a small roadblock.…" at bounding box center [493, 183] width 208 height 110
click at [589, 141] on div "Oops! Something went wrong. If you’re seeing this, we’ve hit a small roadblock.…" at bounding box center [493, 183] width 208 height 110
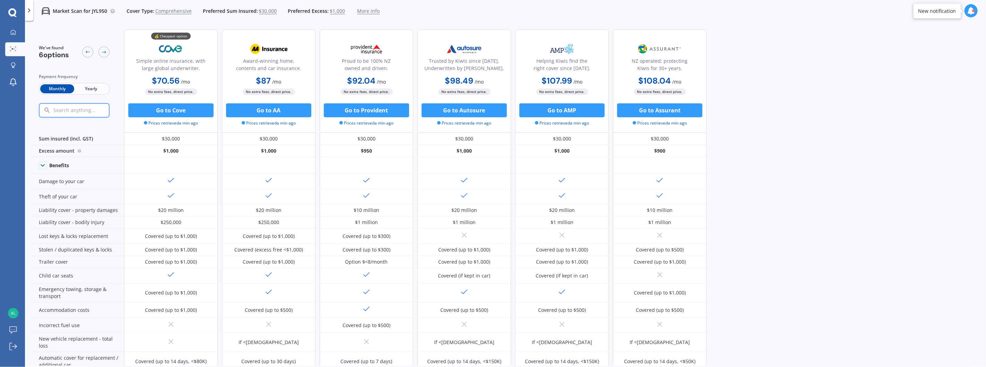
click at [268, 10] on span "$30,000" at bounding box center [268, 11] width 18 height 7
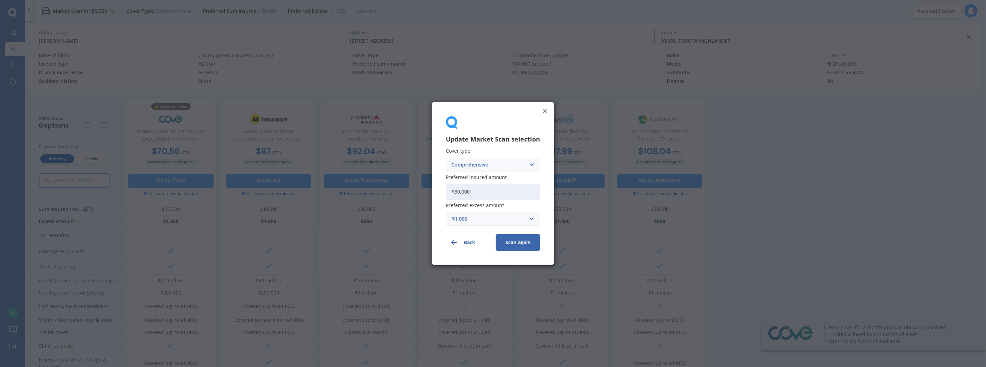
drag, startPoint x: 491, startPoint y: 189, endPoint x: 300, endPoint y: 150, distance: 194.2
click at [294, 147] on div "Update Market Scan selection Cover type Comprehensive Comprehensive Third Party…" at bounding box center [493, 183] width 986 height 367
type input "$25,000"
click at [522, 247] on button "Scan again" at bounding box center [518, 242] width 44 height 17
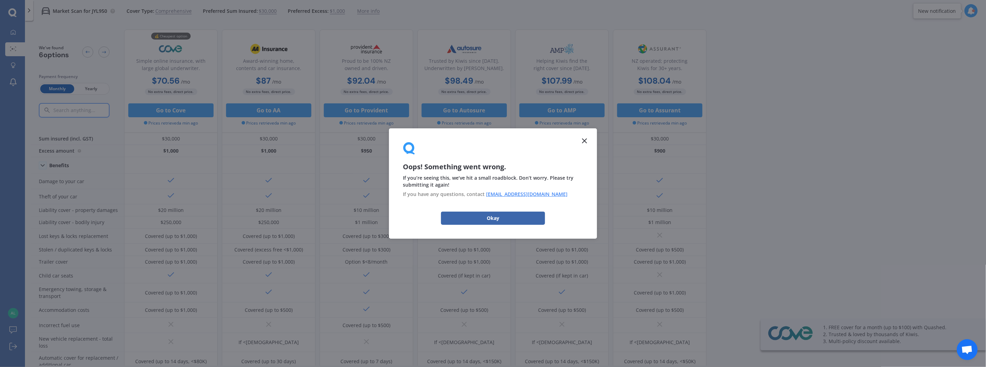
click at [585, 138] on icon at bounding box center [584, 141] width 8 height 8
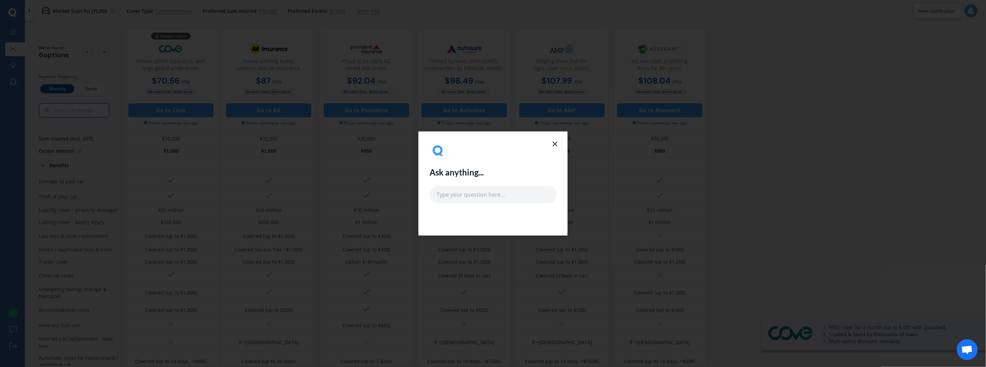
click at [558, 143] on icon at bounding box center [555, 144] width 8 height 8
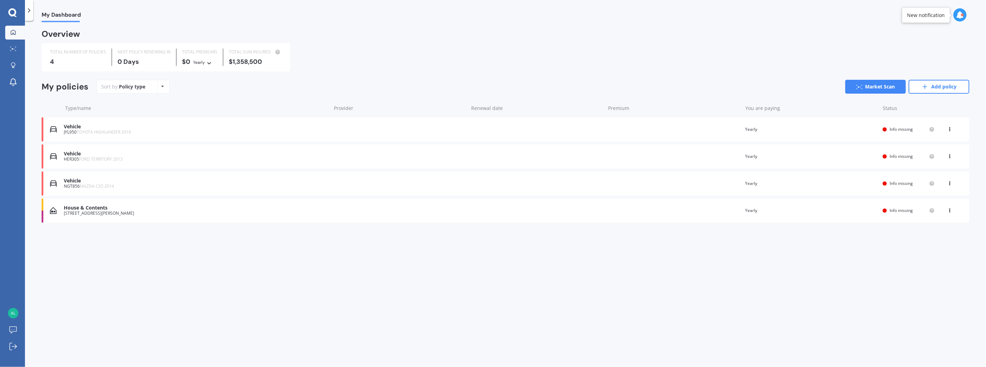
click at [16, 14] on icon at bounding box center [12, 12] width 8 height 9
click at [19, 34] on link "My Dashboard" at bounding box center [15, 33] width 20 height 14
click at [15, 45] on link "Market Scan" at bounding box center [15, 49] width 20 height 14
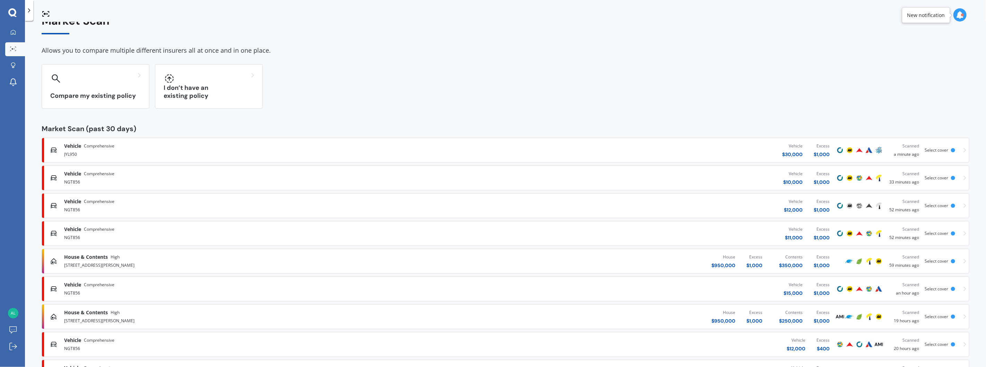
scroll to position [16, 0]
click at [125, 148] on div "Vehicle Comprehensive" at bounding box center [253, 146] width 379 height 7
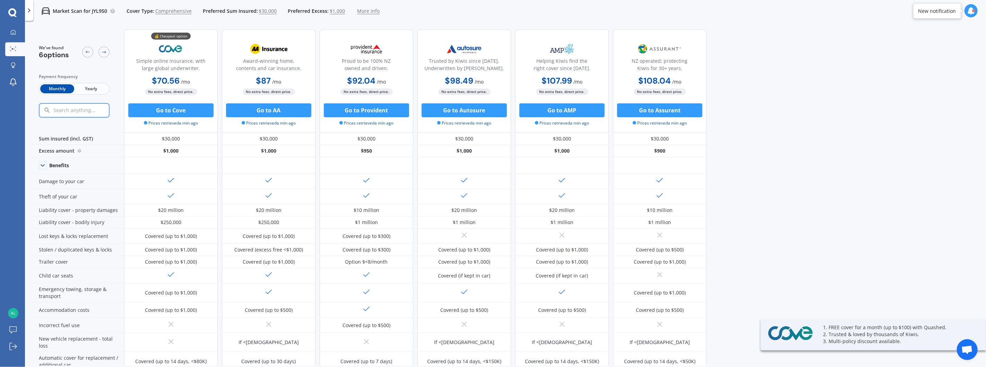
click at [263, 10] on span "$30,000" at bounding box center [268, 11] width 18 height 7
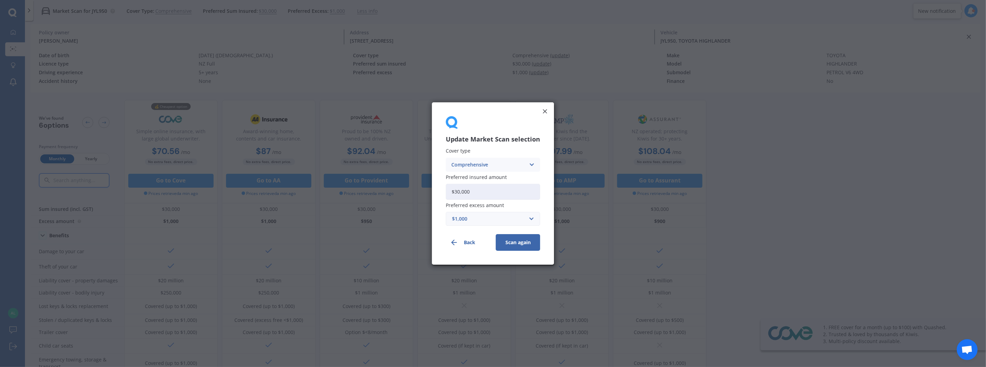
drag, startPoint x: 497, startPoint y: 192, endPoint x: 374, endPoint y: 169, distance: 125.6
click at [370, 171] on div "Update Market Scan selection Cover type Comprehensive Comprehensive Third Party…" at bounding box center [493, 183] width 986 height 367
type input "$25,000"
click at [538, 242] on button "Scan again" at bounding box center [518, 242] width 44 height 17
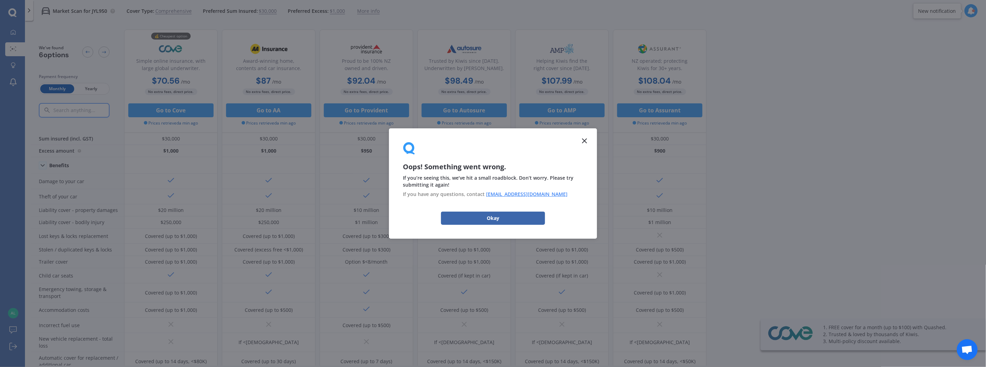
click at [586, 140] on line at bounding box center [584, 141] width 4 height 4
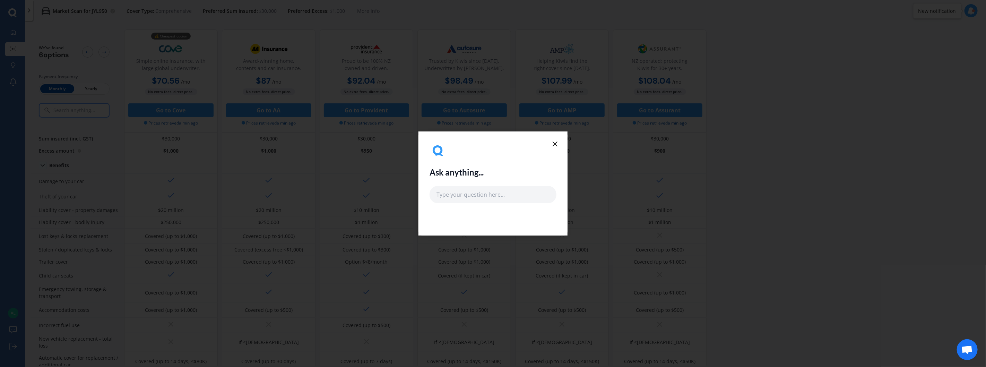
click at [554, 141] on icon at bounding box center [555, 144] width 8 height 8
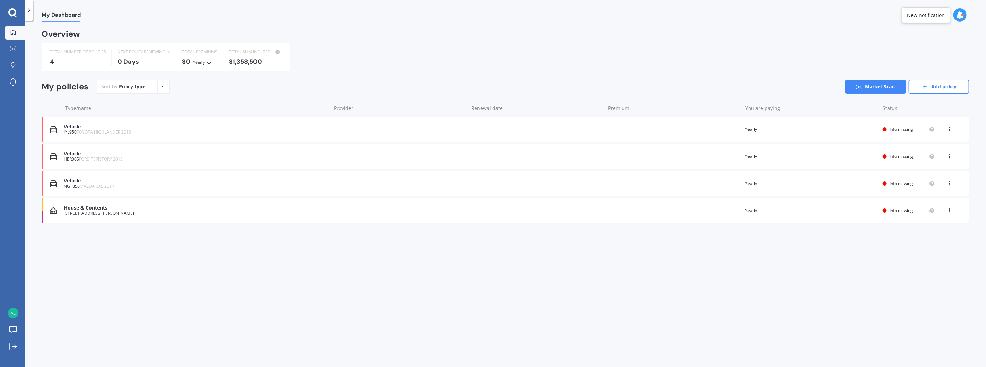
click at [74, 132] on div "JYL950 TOYOTA HIGHLANDER 2016" at bounding box center [196, 132] width 264 height 5
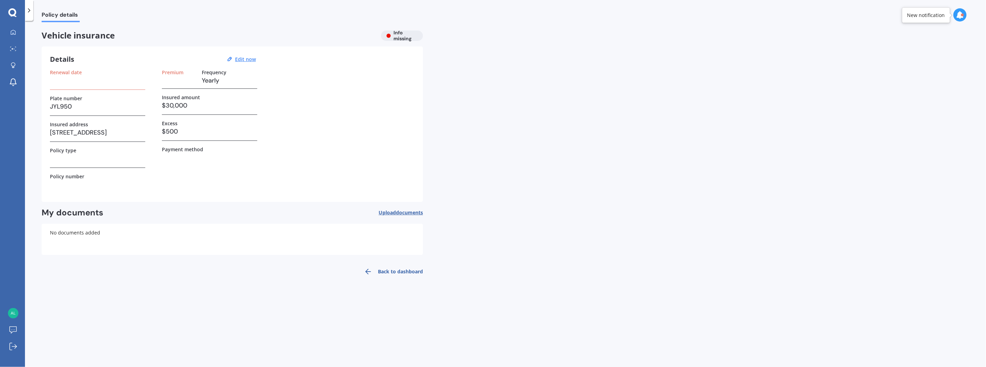
click at [125, 134] on h3 "[STREET_ADDRESS]" at bounding box center [97, 132] width 95 height 10
click at [378, 271] on link "Back to dashboard" at bounding box center [391, 271] width 63 height 17
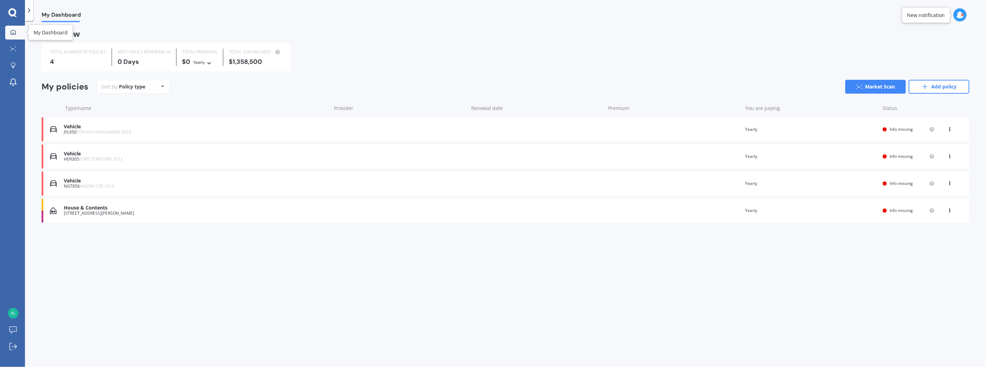
click at [12, 30] on icon at bounding box center [13, 31] width 5 height 5
click at [15, 49] on icon at bounding box center [13, 48] width 6 height 5
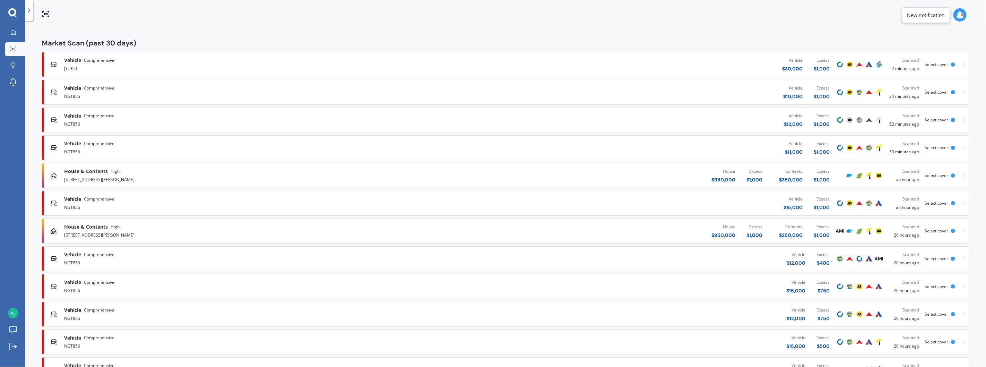
scroll to position [131, 0]
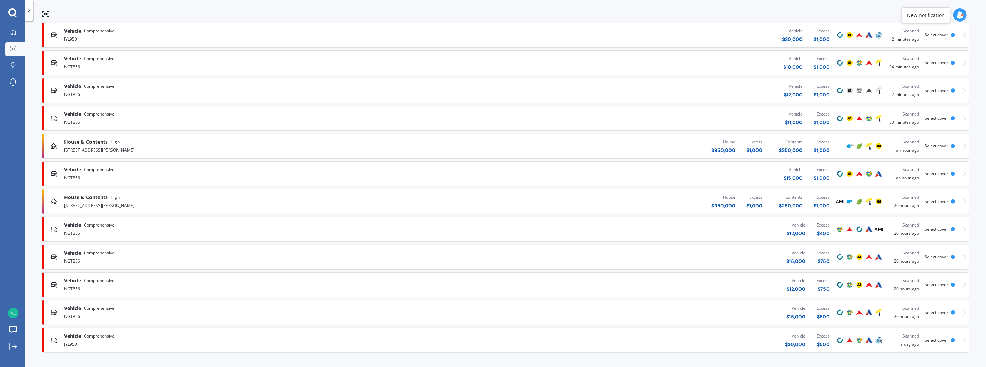
click at [941, 341] on span "Select cover" at bounding box center [937, 340] width 24 height 6
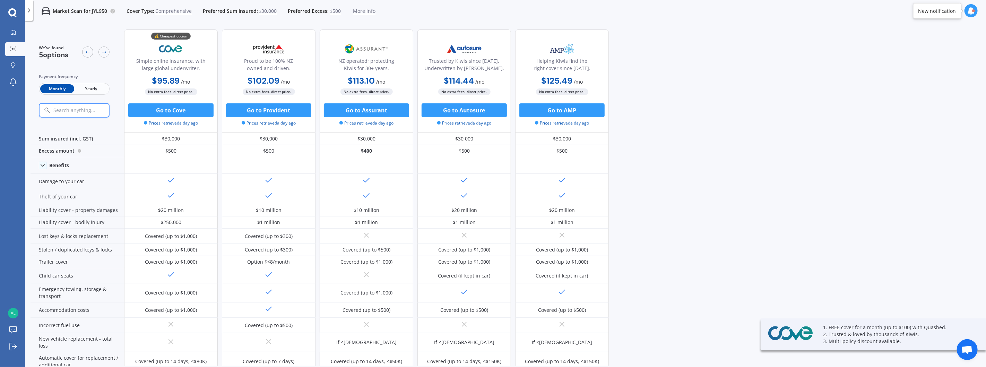
click at [261, 12] on span "$30,000" at bounding box center [268, 11] width 18 height 7
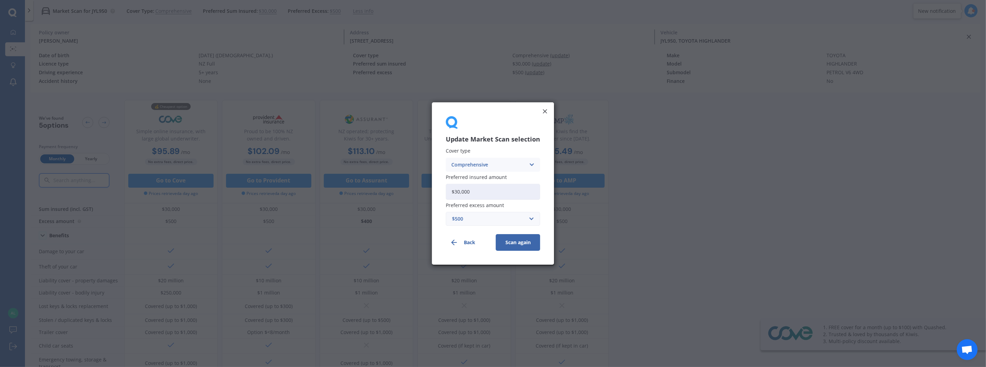
click at [533, 165] on icon at bounding box center [532, 165] width 6 height 8
click at [481, 192] on span "Third Party, Fire & Theft" at bounding box center [480, 190] width 57 height 5
click at [521, 242] on button "Scan again" at bounding box center [518, 242] width 44 height 17
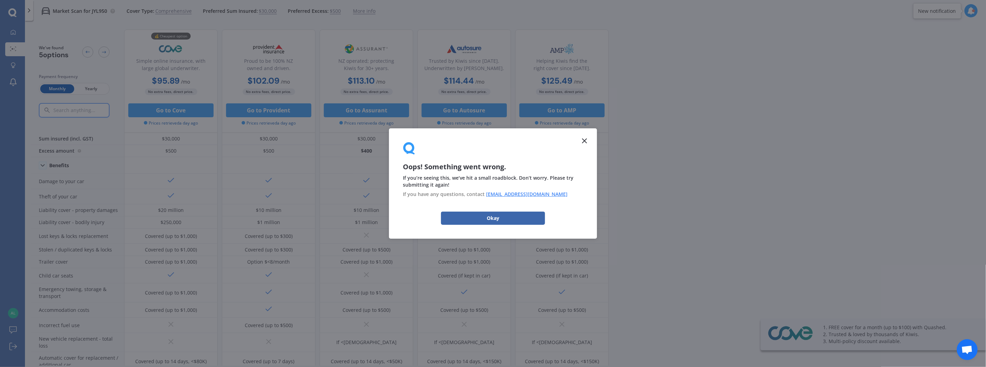
click at [585, 141] on line at bounding box center [584, 141] width 4 height 4
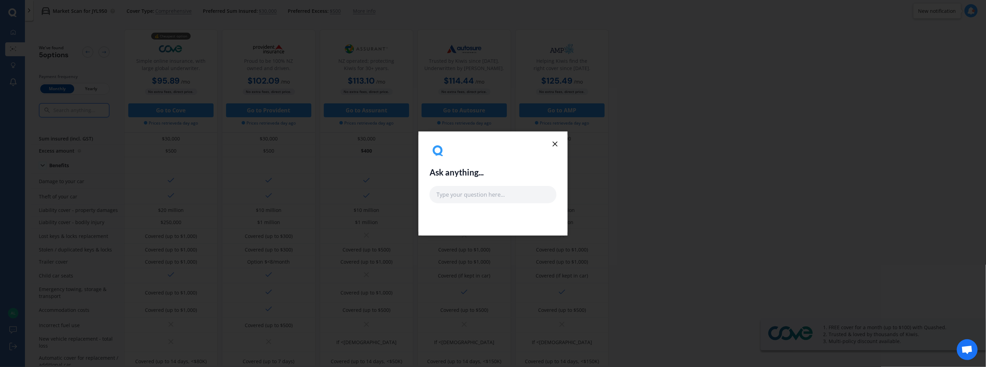
click at [558, 146] on icon at bounding box center [555, 144] width 8 height 8
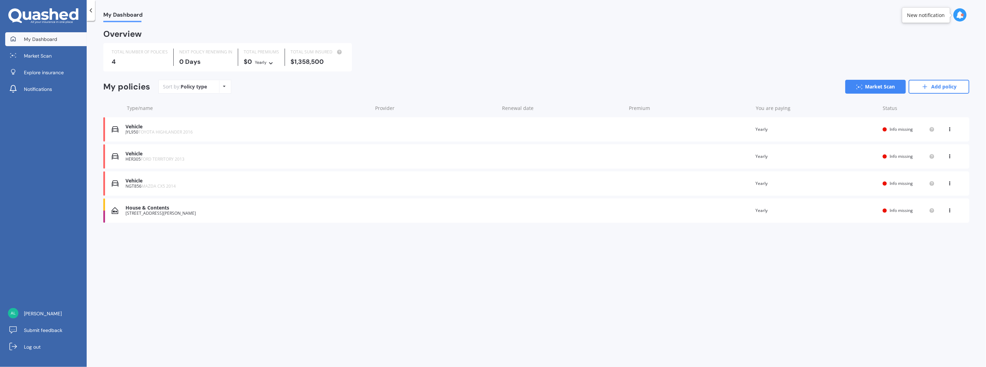
click at [947, 158] on div "View option View policy Delete" at bounding box center [950, 156] width 6 height 7
click at [952, 130] on div "View option View policy Delete" at bounding box center [950, 129] width 6 height 7
click at [937, 153] on div "Delete" at bounding box center [934, 156] width 69 height 14
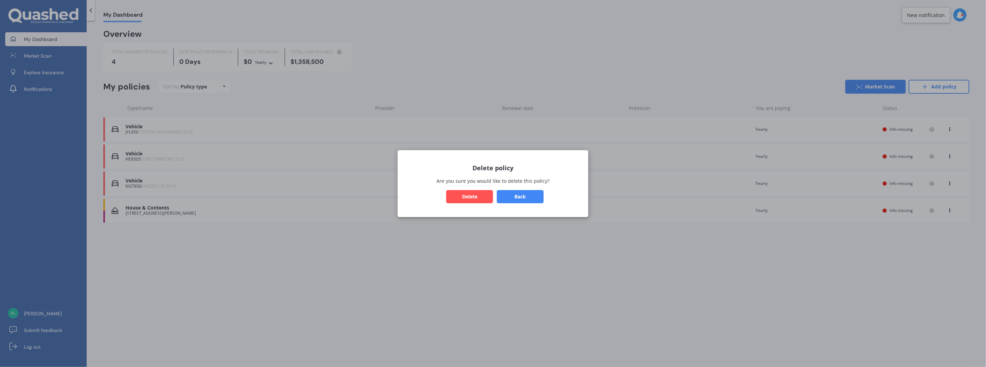
click at [451, 195] on button "Delete" at bounding box center [469, 196] width 47 height 13
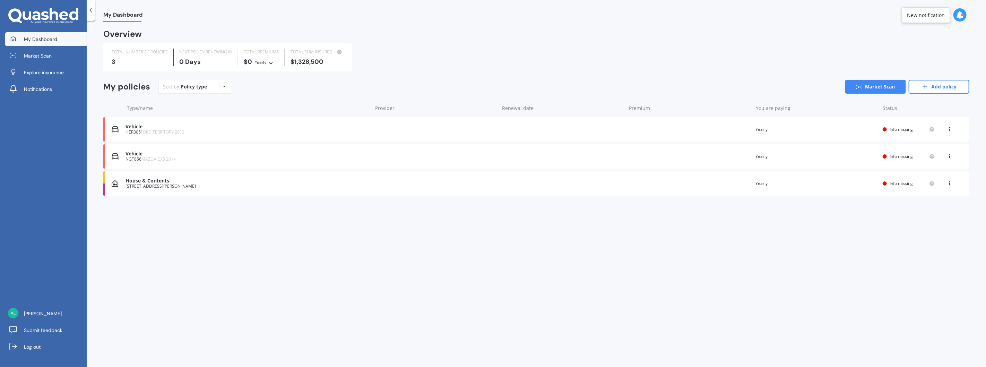
click at [950, 154] on icon at bounding box center [949, 155] width 5 height 4
click at [936, 182] on div "Delete" at bounding box center [934, 183] width 69 height 14
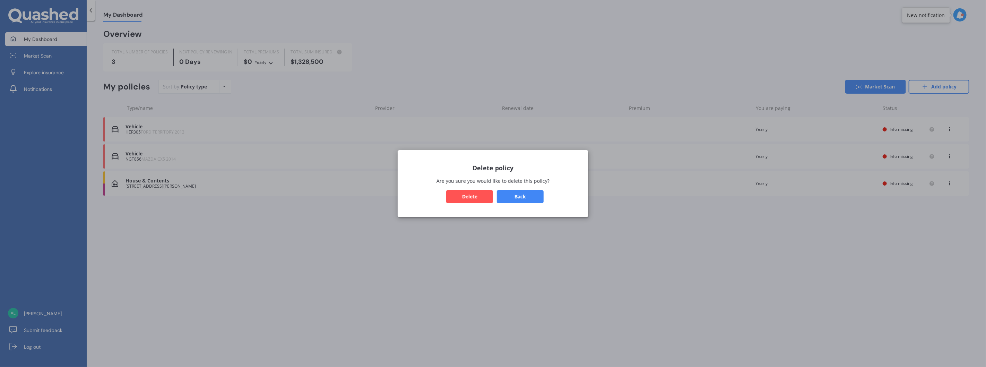
click at [458, 188] on div "Delete policy Are you sure you would like to delete this policy? Back Delete" at bounding box center [493, 183] width 191 height 67
click at [458, 193] on button "Delete" at bounding box center [469, 196] width 47 height 13
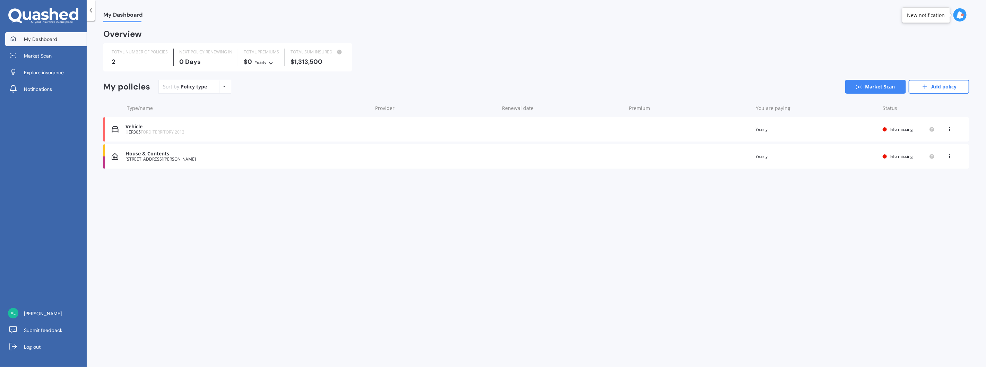
click at [949, 154] on icon at bounding box center [949, 155] width 5 height 4
click at [919, 183] on div "Delete" at bounding box center [934, 183] width 69 height 14
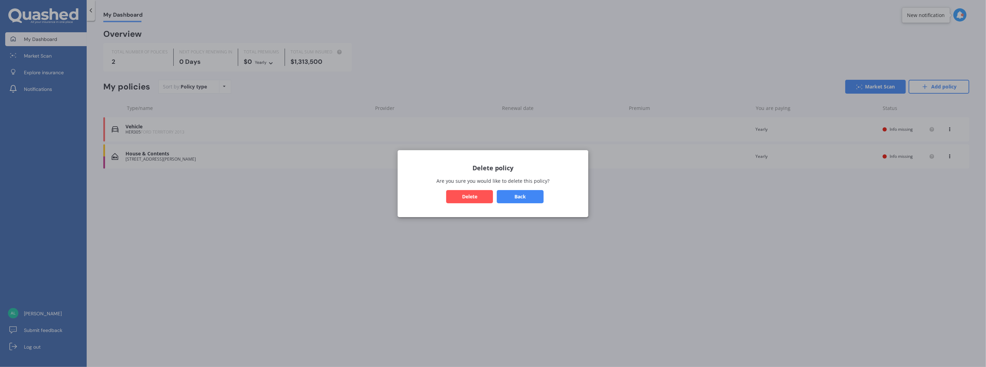
click at [452, 191] on button "Delete" at bounding box center [469, 196] width 47 height 13
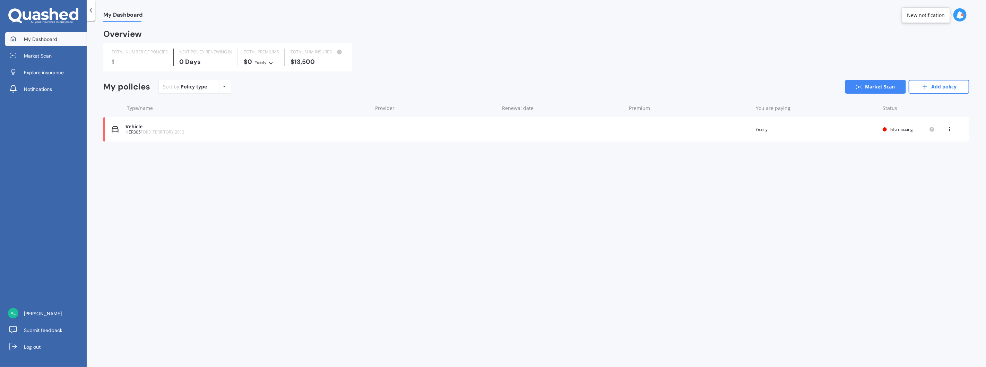
click at [948, 127] on icon at bounding box center [949, 128] width 5 height 4
click at [920, 154] on div "Delete" at bounding box center [934, 156] width 69 height 14
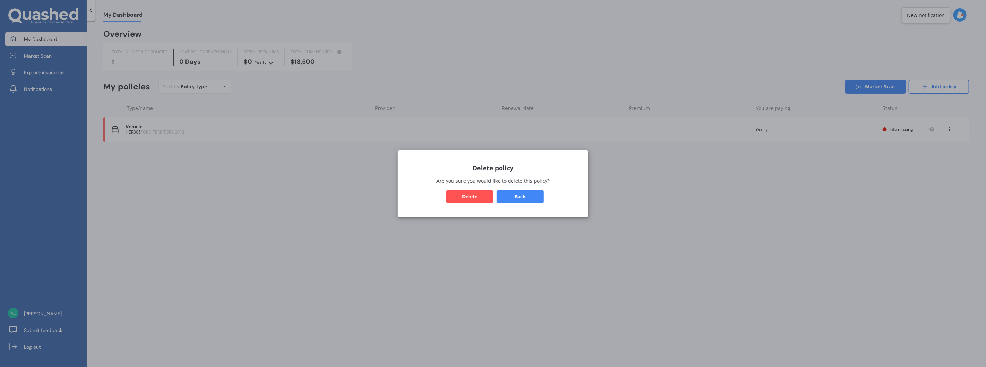
click at [468, 200] on button "Delete" at bounding box center [469, 196] width 47 height 13
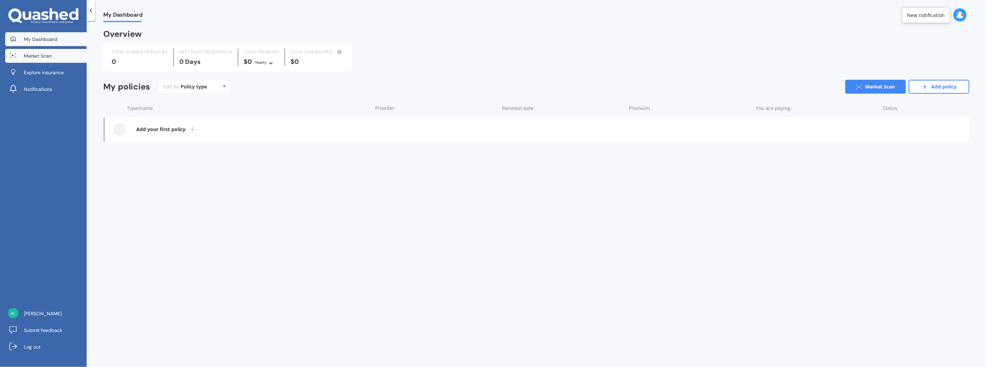
click at [39, 54] on span "Market Scan" at bounding box center [38, 55] width 28 height 7
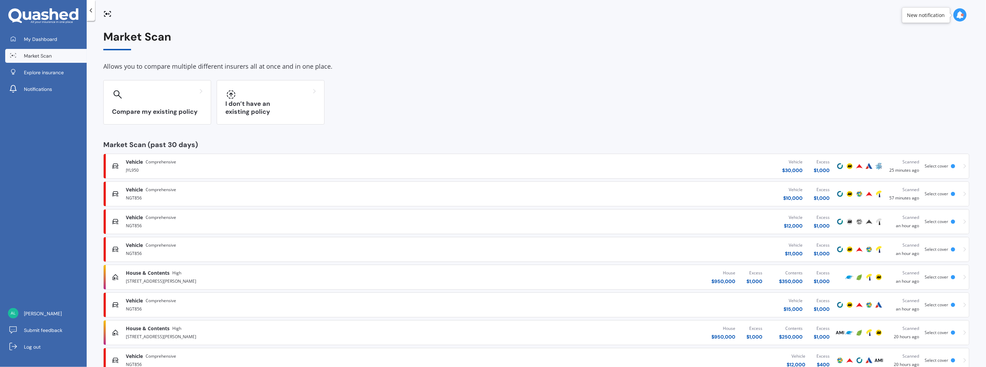
click at [938, 167] on span "Select cover" at bounding box center [937, 166] width 24 height 6
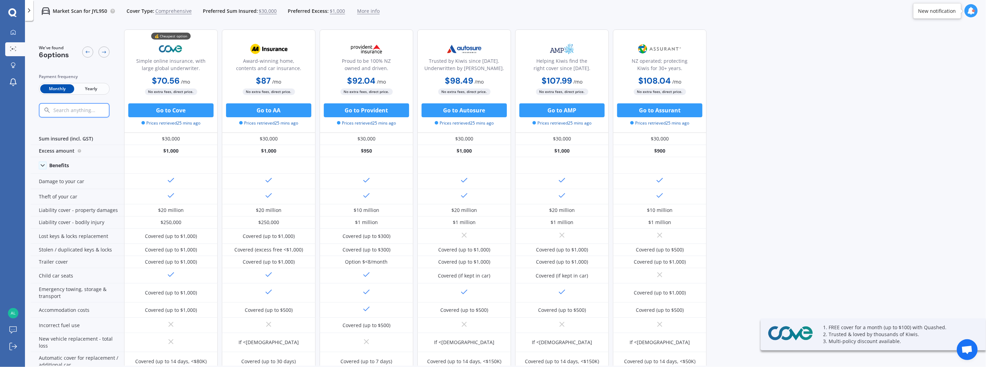
click at [261, 12] on span "$30,000" at bounding box center [268, 11] width 18 height 7
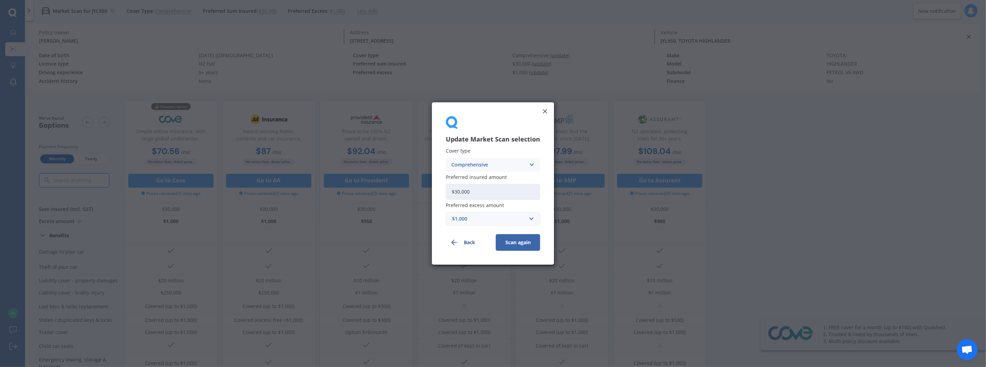
drag, startPoint x: 478, startPoint y: 193, endPoint x: 379, endPoint y: 173, distance: 101.4
click at [379, 173] on div "Update Market Scan selection Cover type Comprehensive Comprehensive Third Party…" at bounding box center [493, 183] width 986 height 367
type input "$25,000"
click at [531, 245] on button "Scan again" at bounding box center [518, 242] width 44 height 17
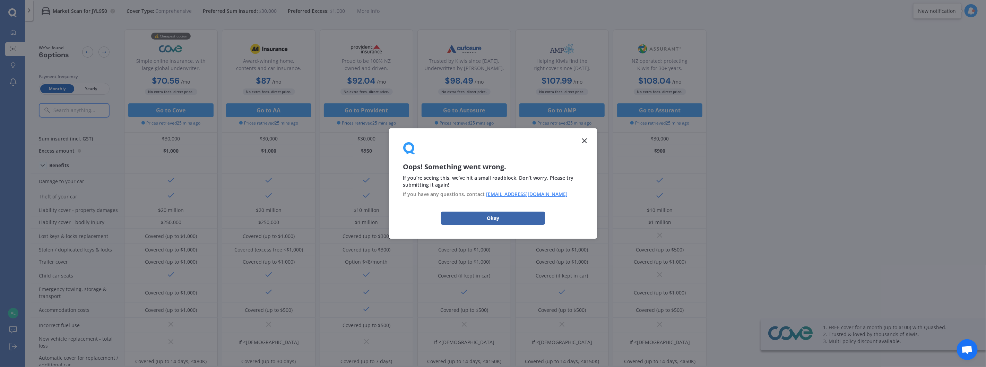
click at [582, 144] on icon at bounding box center [584, 141] width 8 height 8
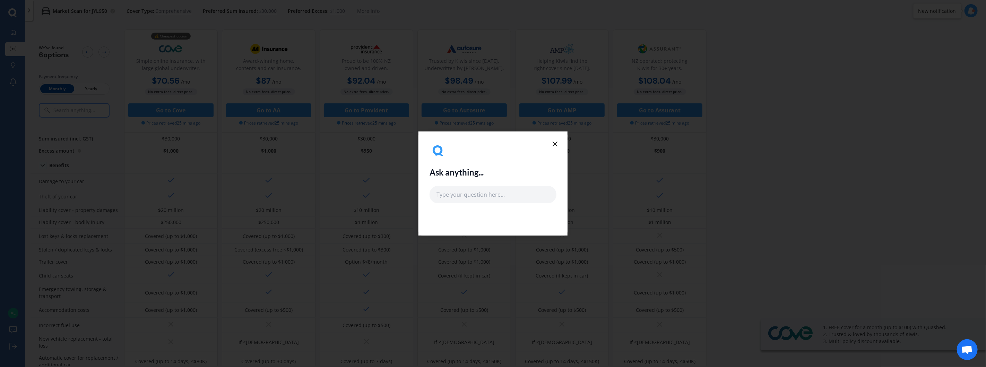
click at [557, 141] on icon at bounding box center [555, 144] width 8 height 8
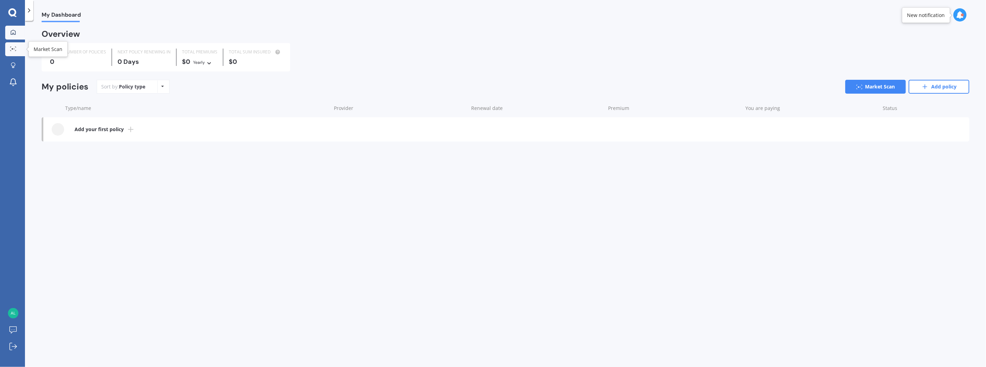
click at [14, 50] on icon at bounding box center [13, 48] width 6 height 5
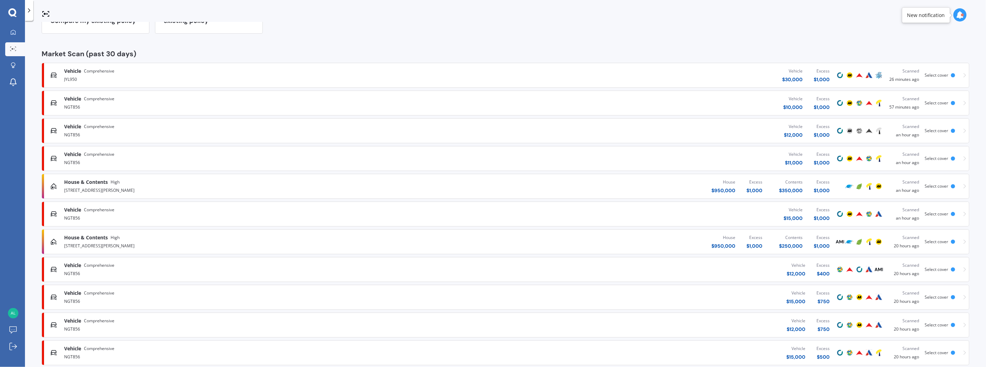
scroll to position [131, 0]
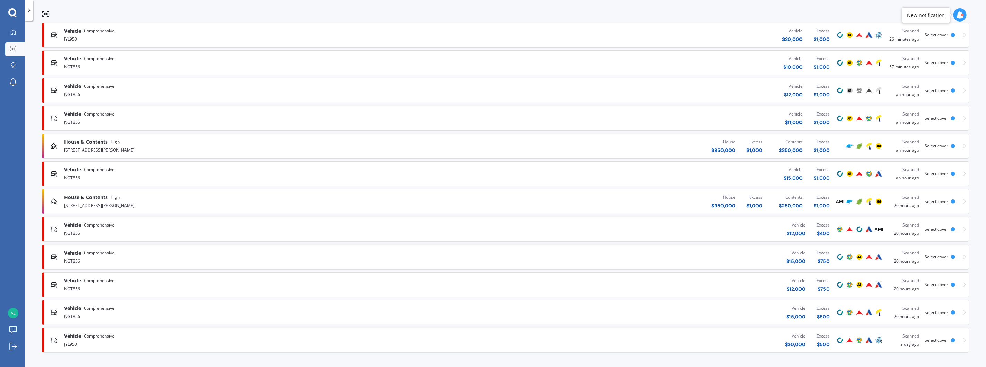
click at [952, 340] on div "Select cover" at bounding box center [941, 340] width 33 height 5
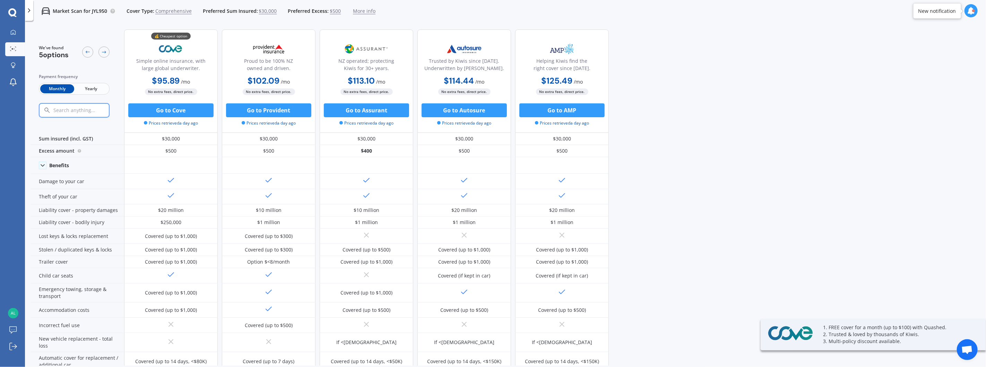
click at [357, 11] on span "More info" at bounding box center [364, 11] width 23 height 7
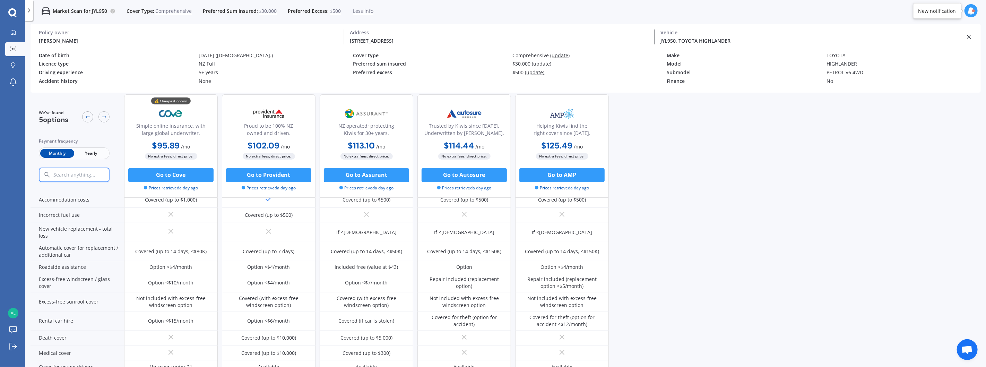
scroll to position [298, 0]
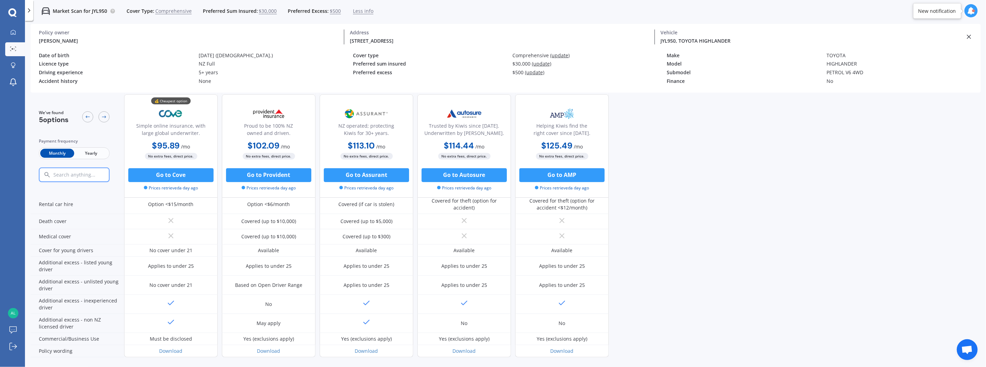
click at [973, 15] on div at bounding box center [970, 10] width 13 height 13
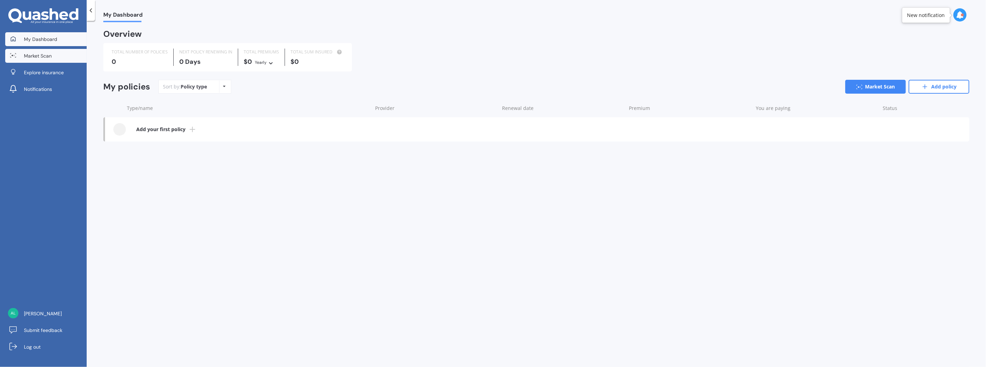
click at [31, 57] on span "Market Scan" at bounding box center [38, 55] width 28 height 7
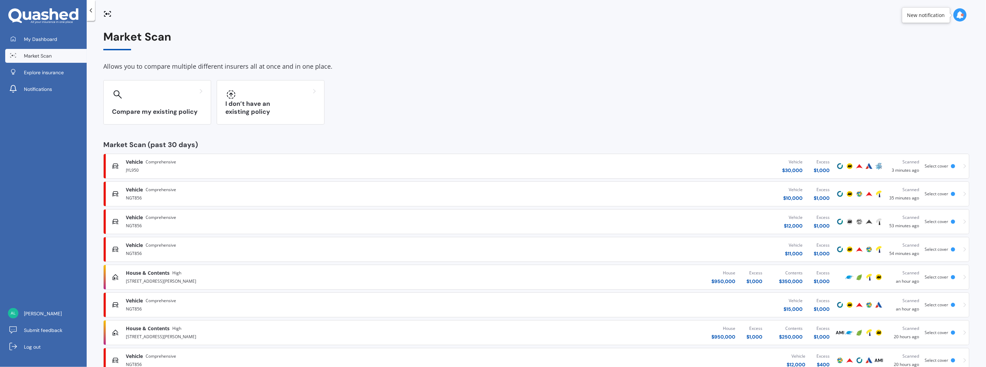
scroll to position [38, 0]
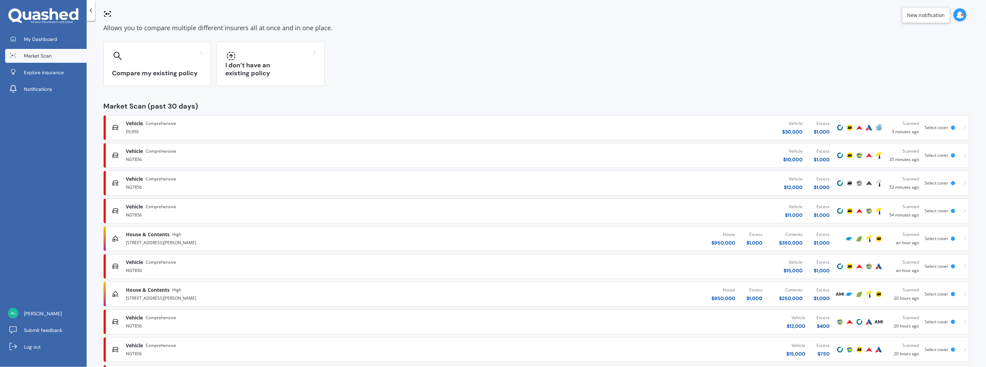
click at [963, 157] on icon at bounding box center [964, 155] width 3 height 5
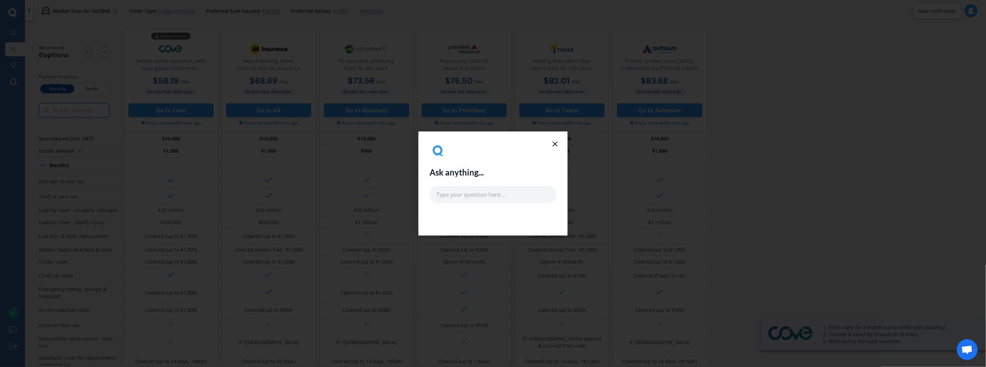
click at [562, 145] on div "Ask anything..." at bounding box center [492, 183] width 149 height 104
click at [559, 145] on icon at bounding box center [555, 144] width 8 height 8
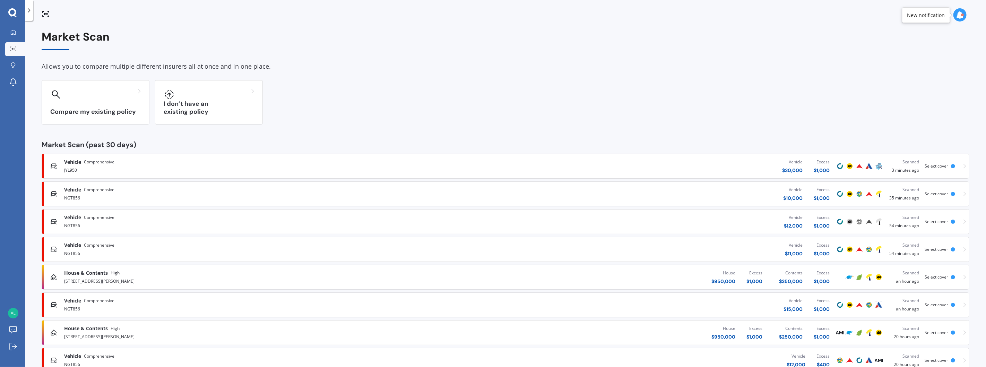
drag, startPoint x: 136, startPoint y: 167, endPoint x: 19, endPoint y: 200, distance: 121.6
click at [17, 202] on div "My Dashboard Market Scan Explore insurance Notifications [PERSON_NAME] Submit f…" at bounding box center [12, 196] width 25 height 341
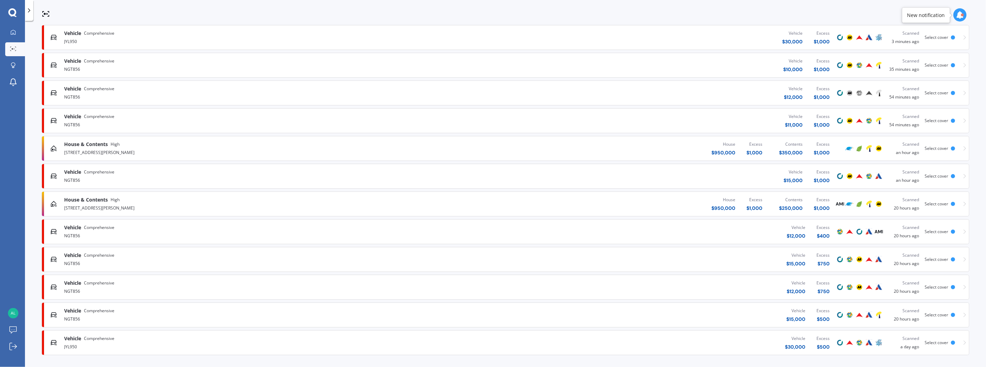
scroll to position [131, 0]
click at [60, 334] on div "Vehicle Comprehensive JYL950" at bounding box center [246, 339] width 392 height 15
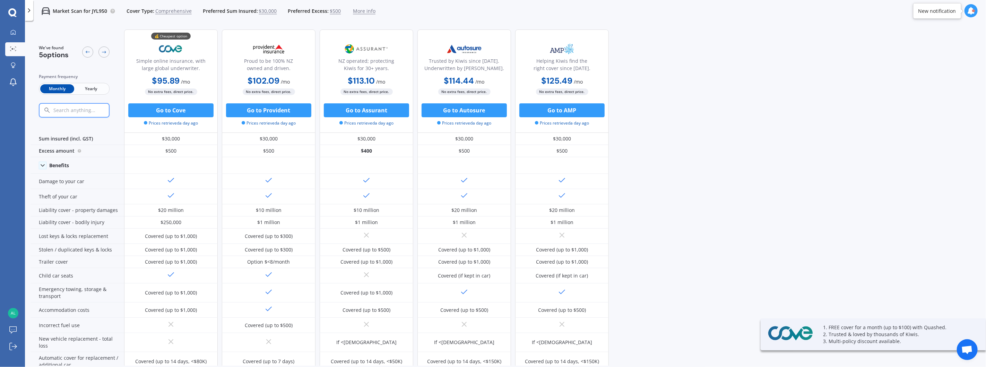
click at [264, 10] on span "$30,000" at bounding box center [268, 11] width 18 height 7
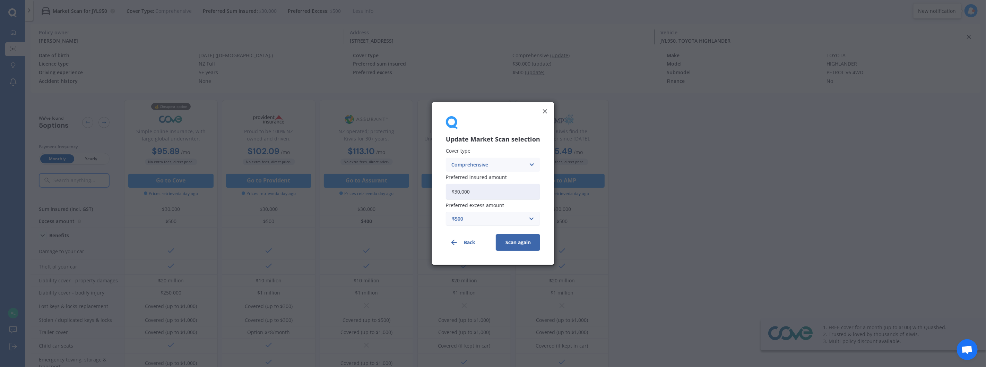
click at [542, 111] on icon at bounding box center [544, 111] width 7 height 7
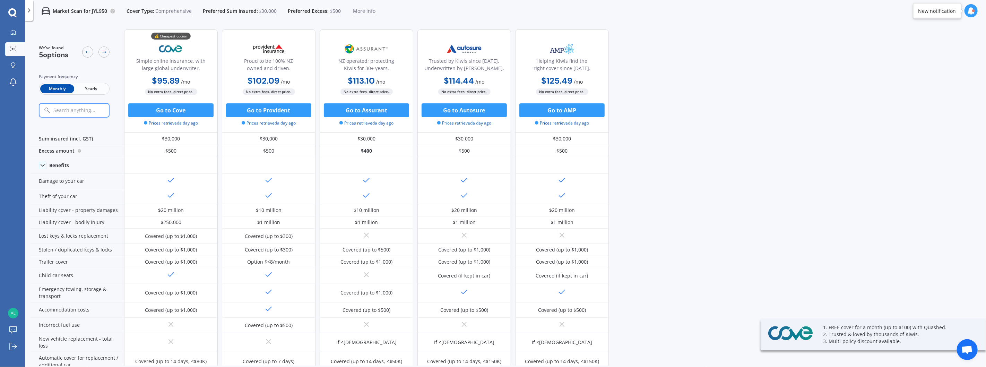
click at [365, 12] on span "More info" at bounding box center [364, 11] width 23 height 7
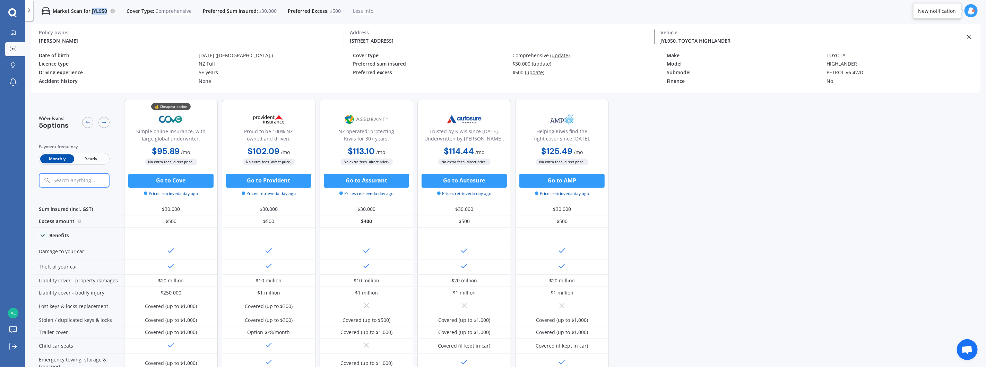
drag, startPoint x: 105, startPoint y: 12, endPoint x: 91, endPoint y: 15, distance: 14.2
click at [91, 15] on div "Market Scan for JYL950 Cover Type: Comprehensive Preferred Sum Insured: $30,000…" at bounding box center [203, 11] width 340 height 22
copy p "JYL950"
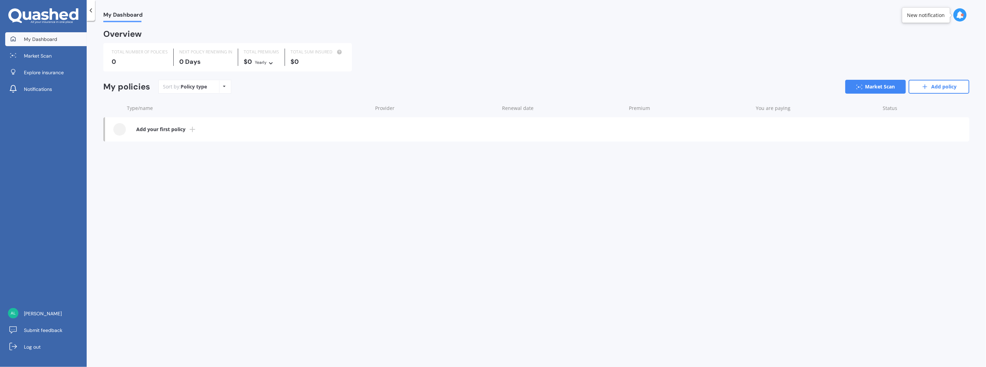
click at [957, 16] on icon at bounding box center [960, 15] width 8 height 8
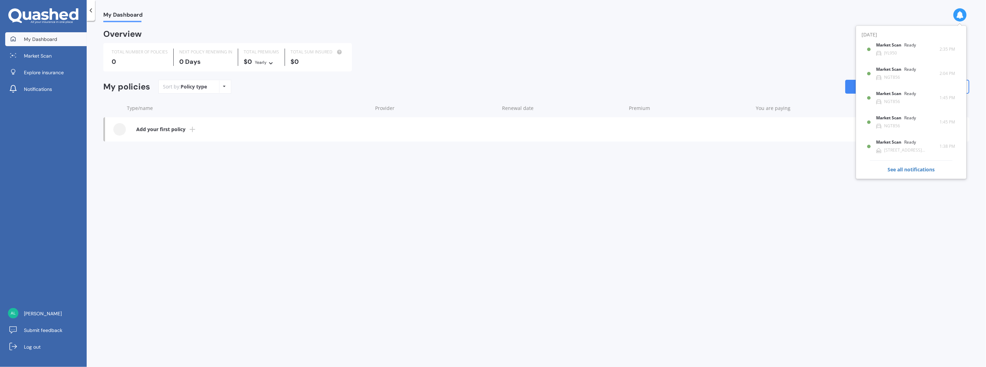
click at [26, 354] on div "[PERSON_NAME] Submit feedback Log out" at bounding box center [43, 331] width 87 height 71
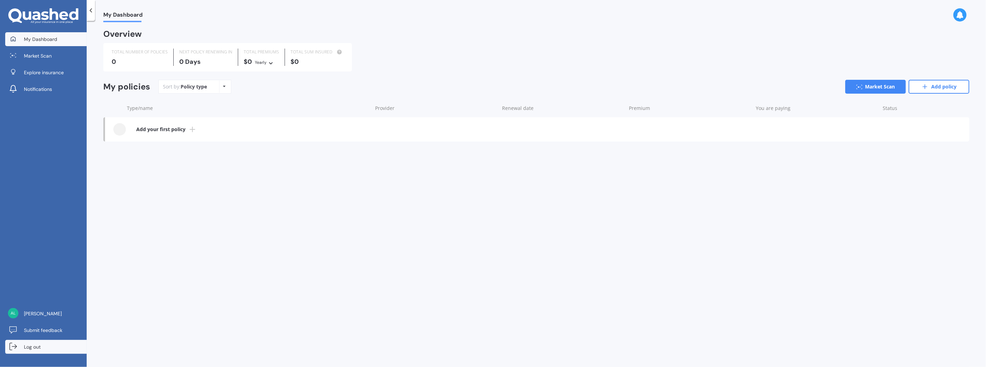
click at [28, 341] on link "Log out" at bounding box center [45, 347] width 81 height 14
